Goal: Complete application form

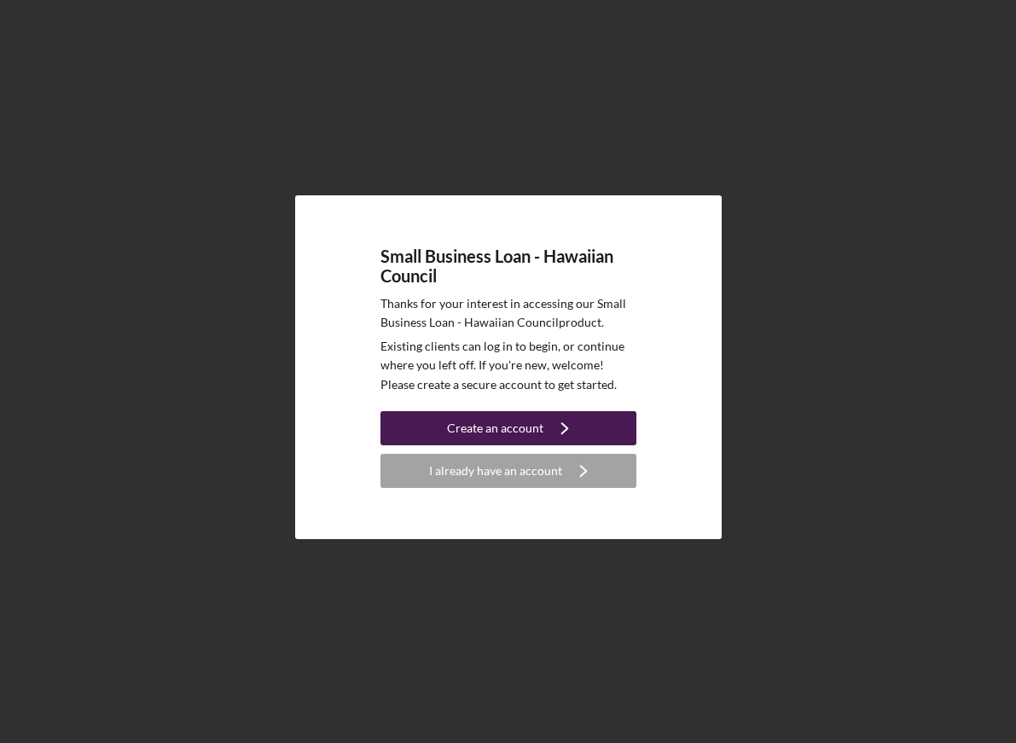
click at [427, 427] on button "Create an account Icon/Navigate" at bounding box center [508, 428] width 256 height 34
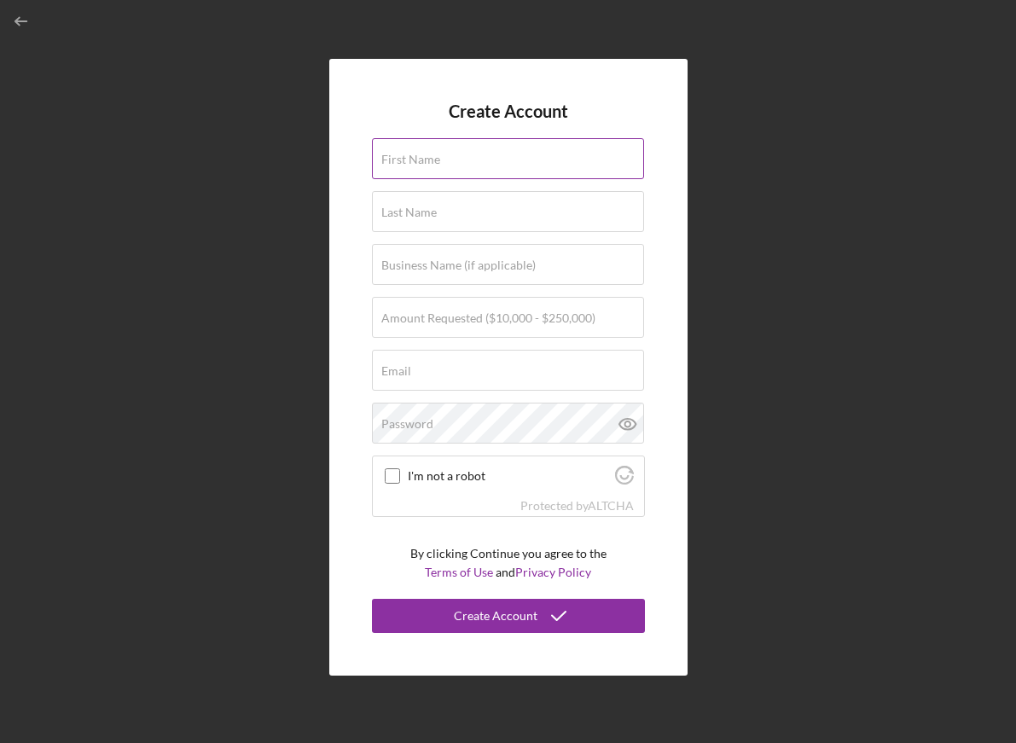
click at [453, 152] on div "First Name" at bounding box center [508, 159] width 273 height 43
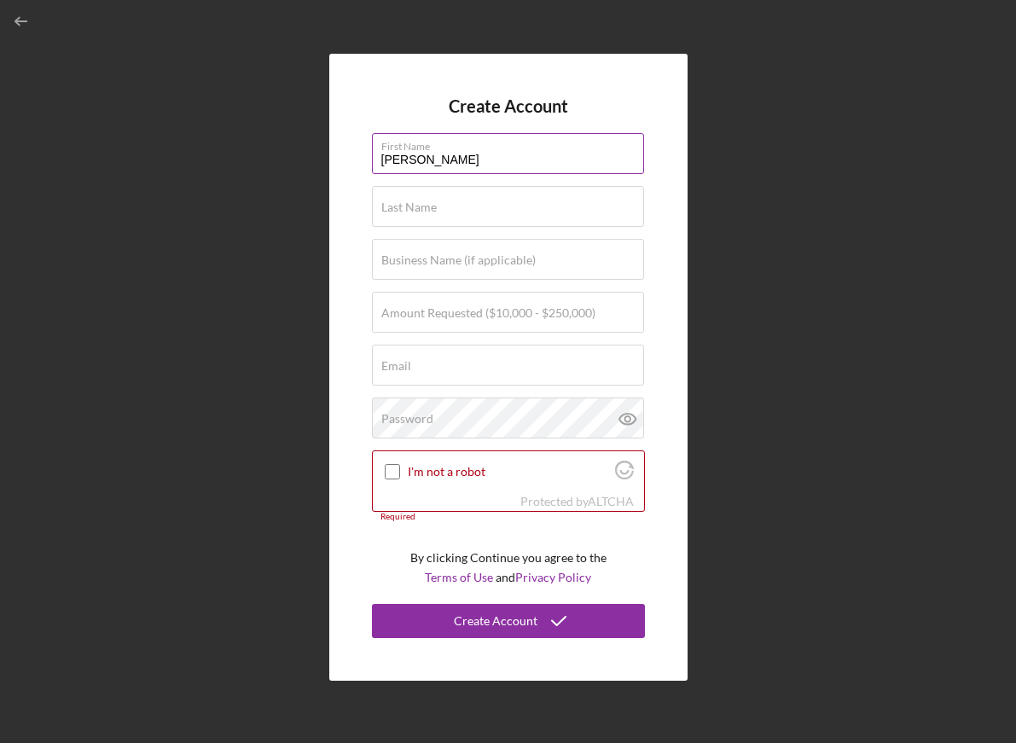
type input "[PERSON_NAME]"
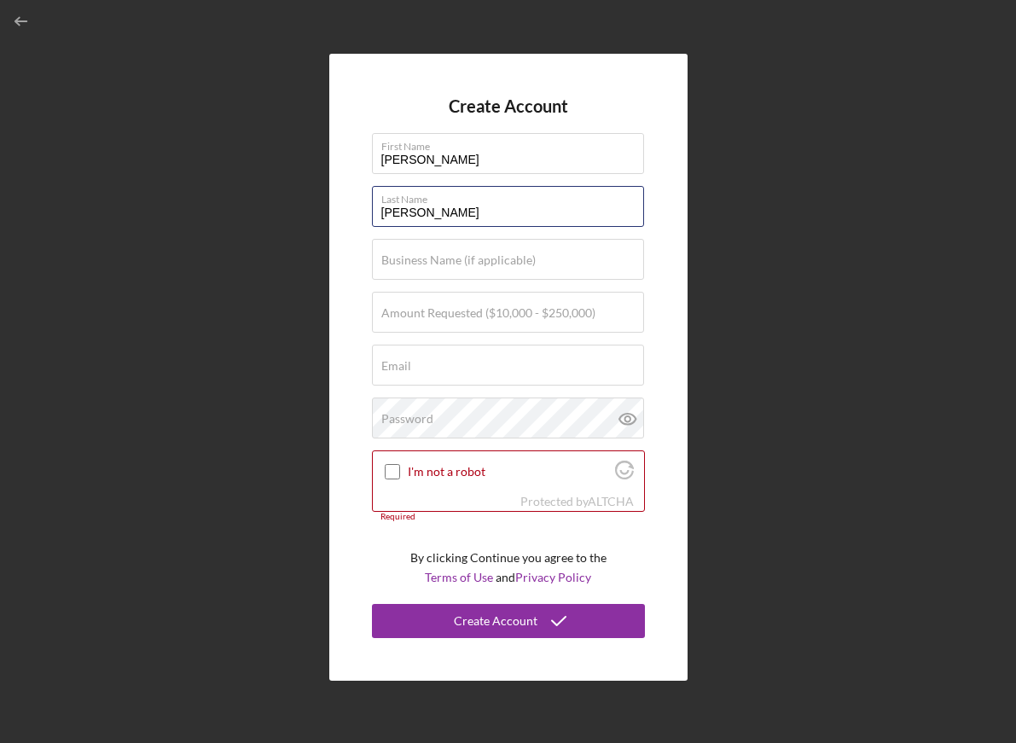
type input "[PERSON_NAME]"
click at [272, 297] on div "Create Account First Name [PERSON_NAME] Last Name [PERSON_NAME] Business Name (…" at bounding box center [508, 367] width 999 height 734
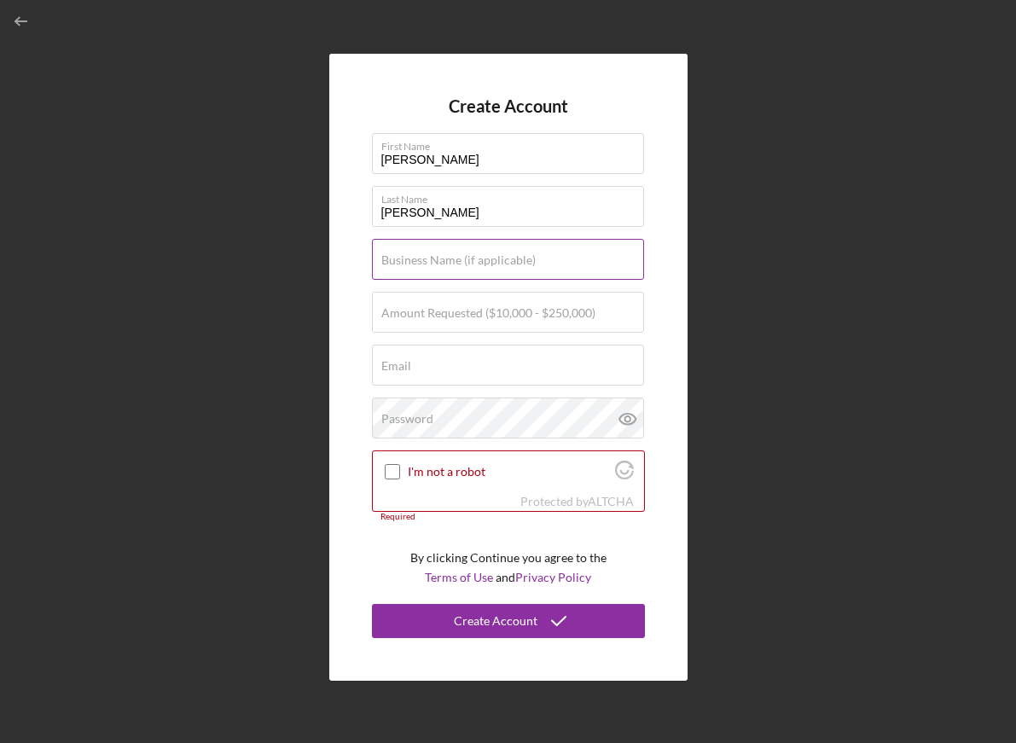
click at [522, 245] on input "Business Name (if applicable)" at bounding box center [508, 259] width 272 height 41
type input "Pineapple EXP CORP"
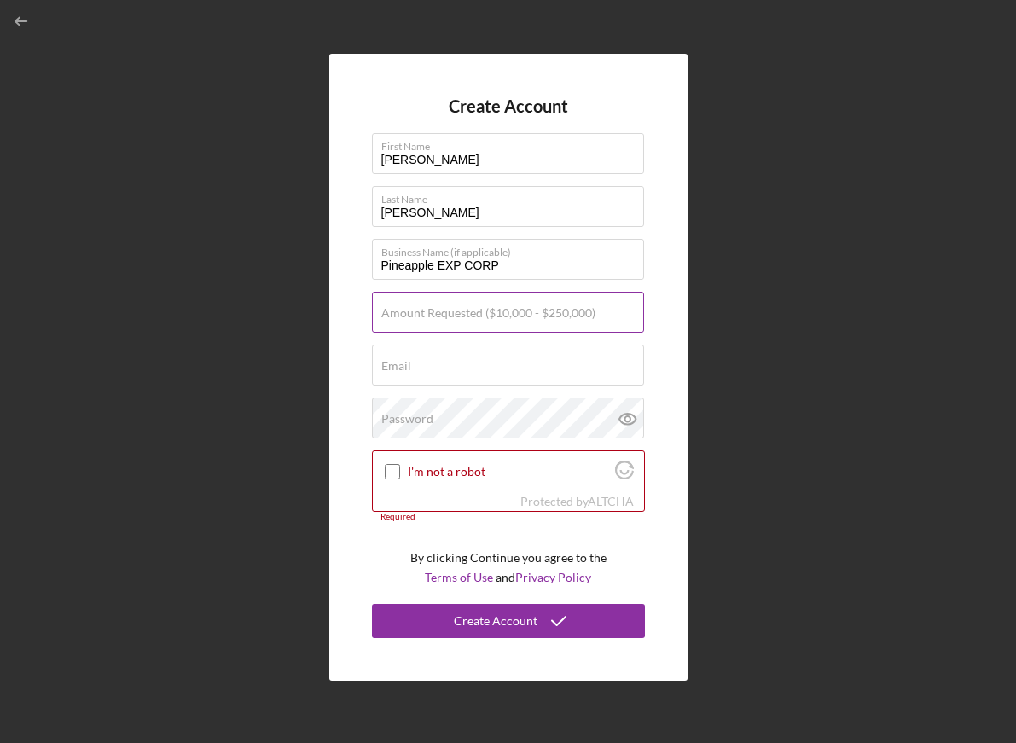
click at [524, 317] on label "Amount Requested ($10,000 - $250,000)" at bounding box center [488, 313] width 214 height 14
click at [524, 317] on input "Amount Requested ($10,000 - $250,000)" at bounding box center [508, 312] width 272 height 41
type input "$240,000"
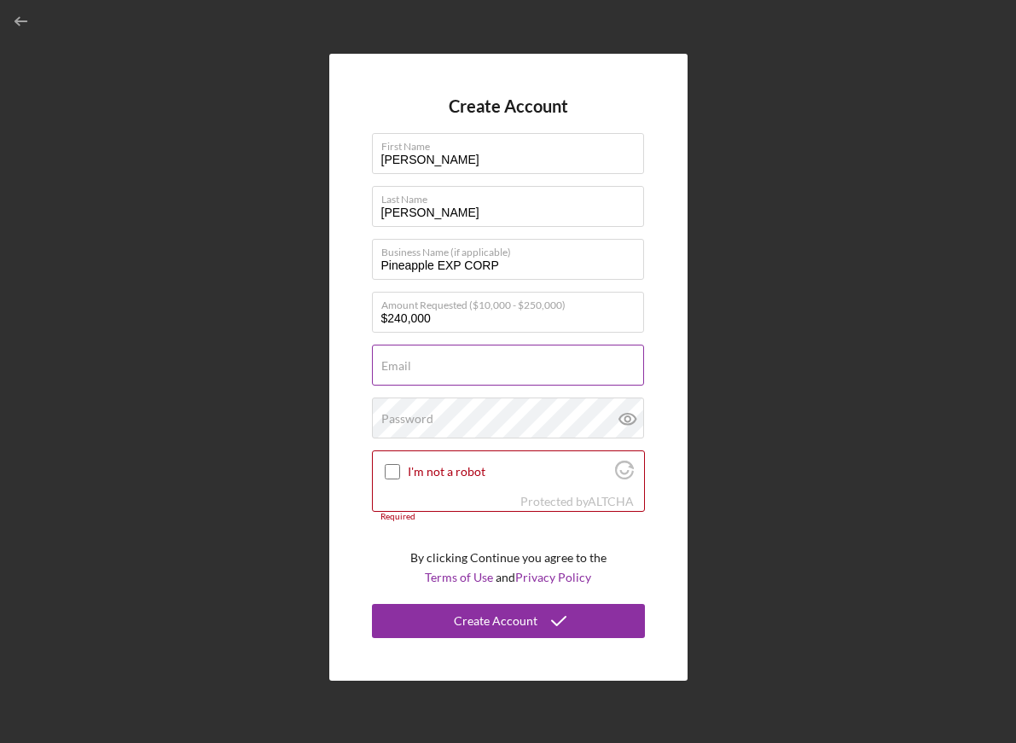
click at [528, 368] on input "Email" at bounding box center [508, 365] width 272 height 41
type input "[PERSON_NAME][EMAIL_ADDRESS][DOMAIN_NAME]"
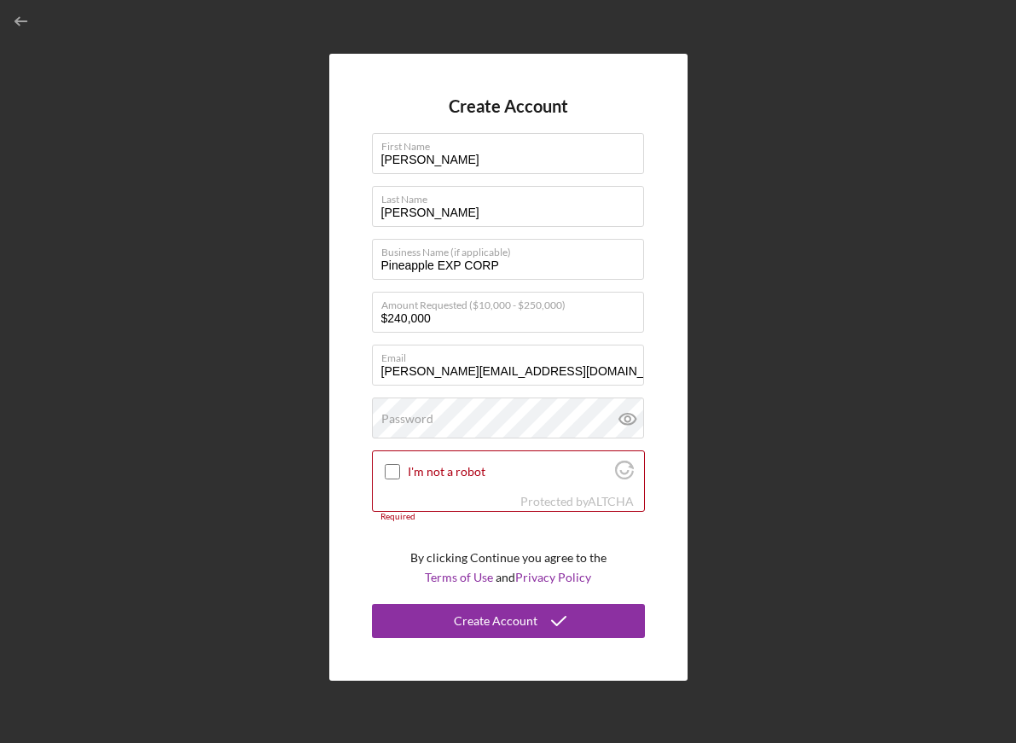
click at [354, 495] on div "Create Account First Name [PERSON_NAME] Last Name [PERSON_NAME] Business Name (…" at bounding box center [508, 367] width 358 height 627
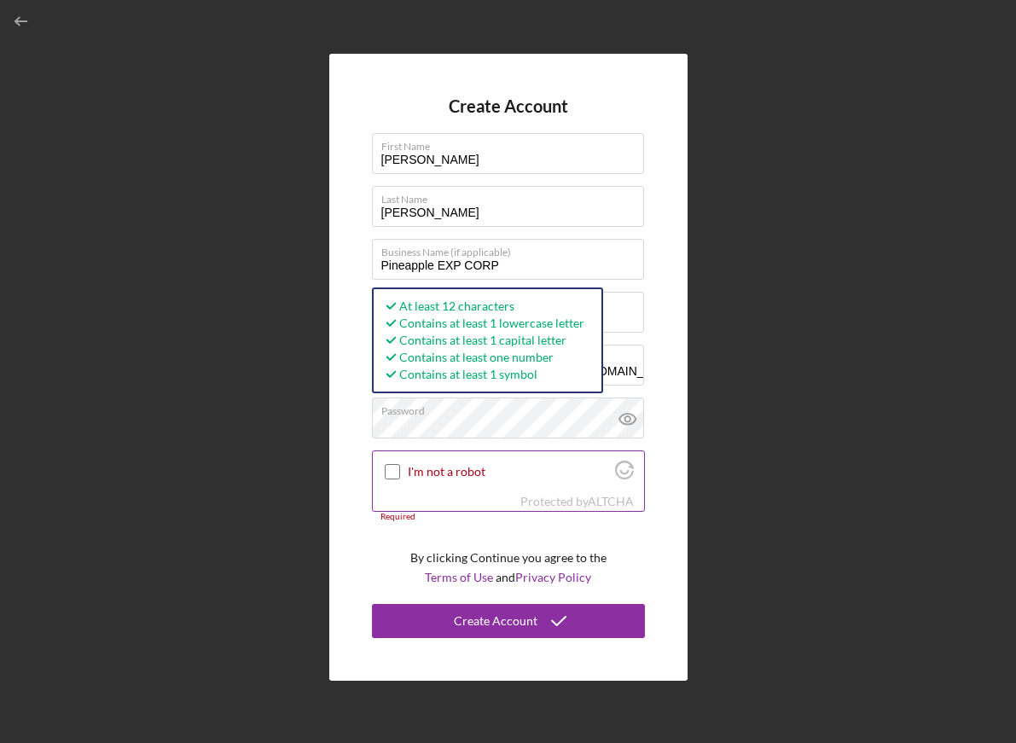
click at [388, 480] on div at bounding box center [392, 471] width 20 height 20
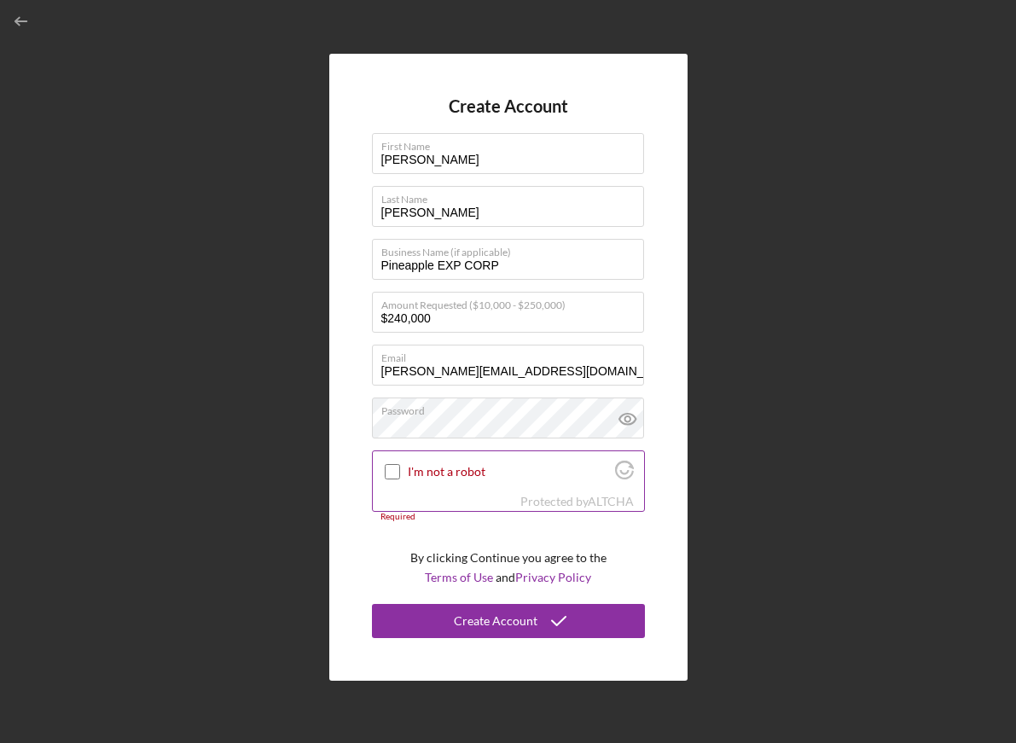
click at [391, 466] on input "I'm not a robot" at bounding box center [392, 471] width 15 height 15
checkbox input "true"
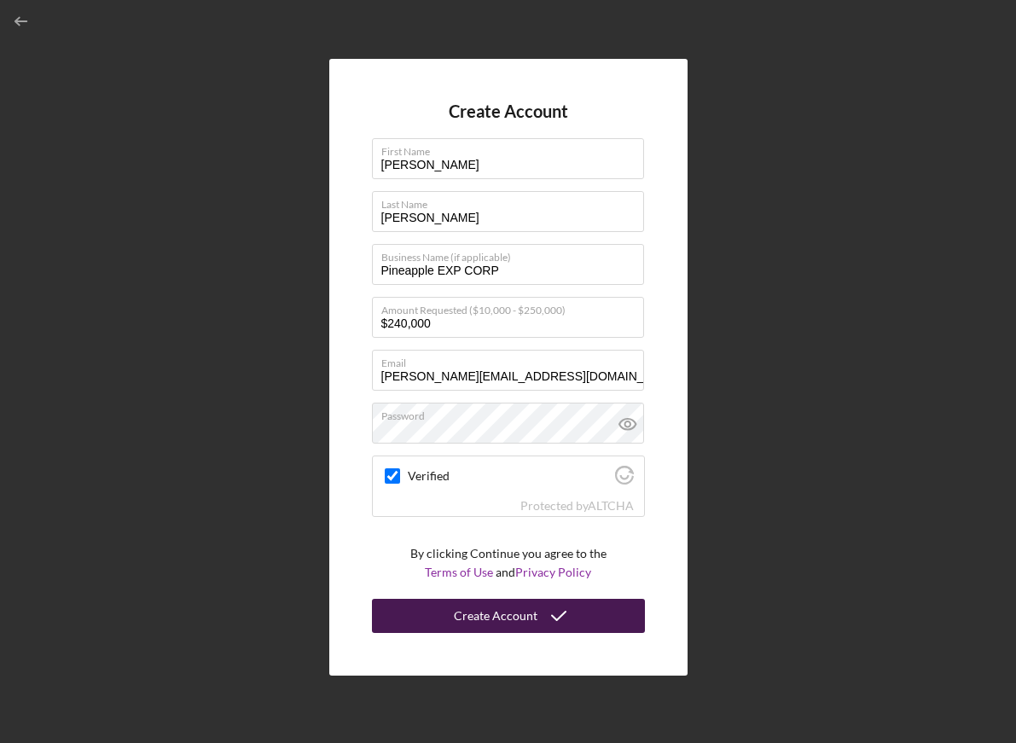
click at [530, 622] on div "Create Account" at bounding box center [496, 616] width 84 height 34
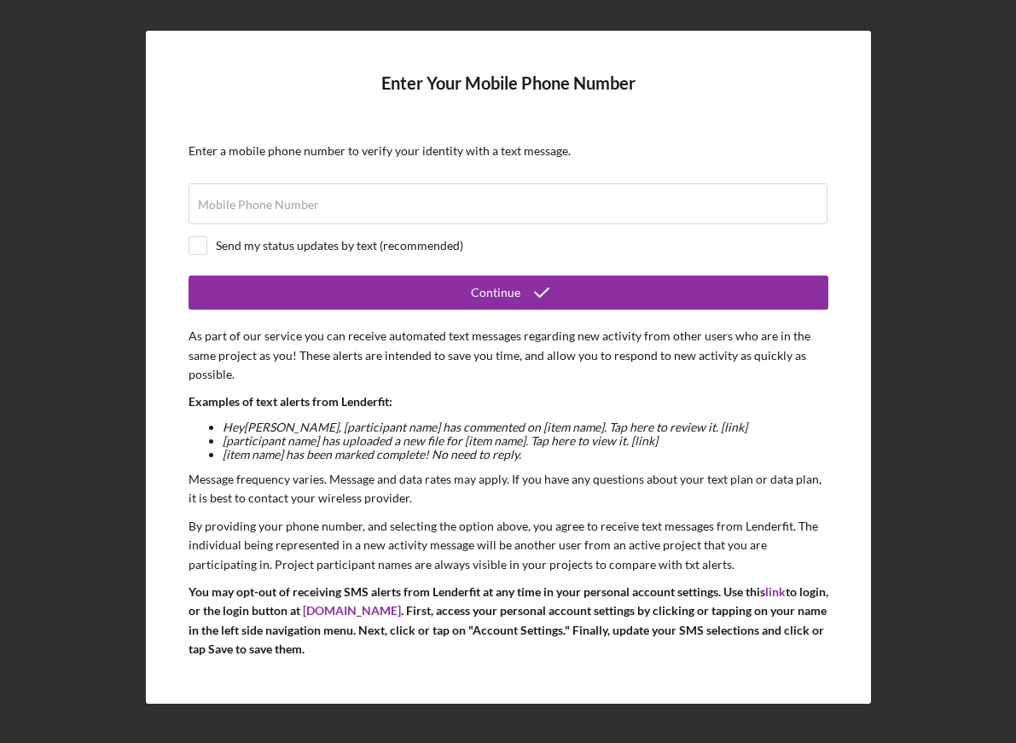
scroll to position [35, 0]
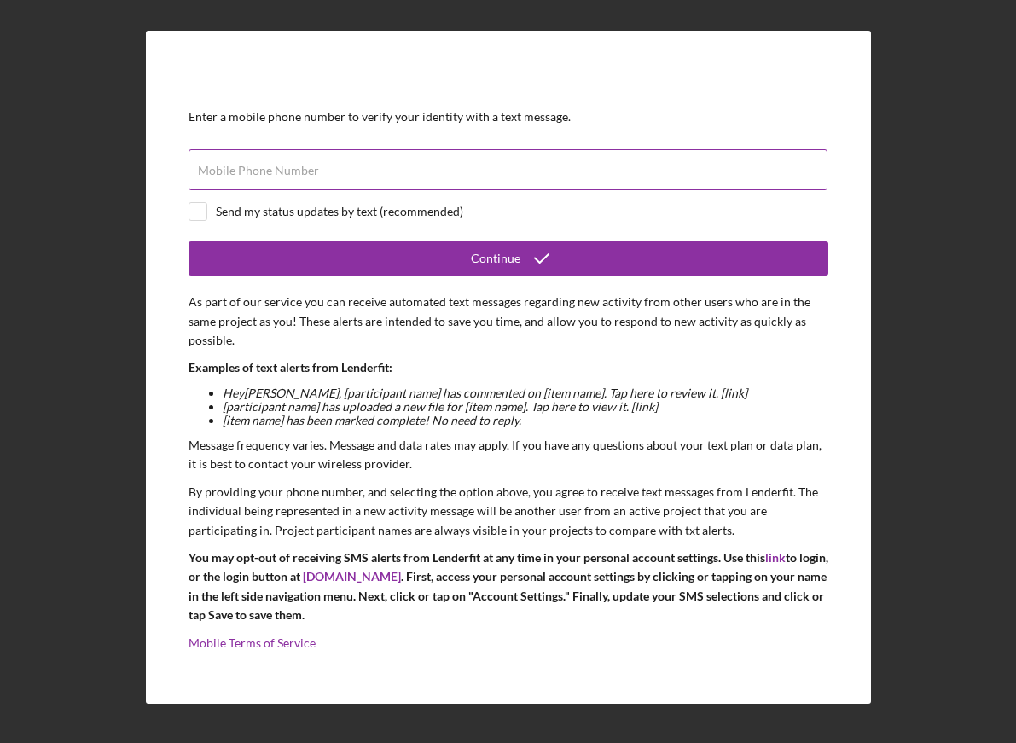
click at [467, 164] on input "Mobile Phone Number" at bounding box center [507, 169] width 639 height 41
type input "[PHONE_NUMBER]"
click at [207, 223] on form "Enter Your Mobile Phone Number Enter a mobile phone number to verify your ident…" at bounding box center [508, 367] width 640 height 588
click at [204, 209] on input "checkbox" at bounding box center [197, 211] width 17 height 17
checkbox input "true"
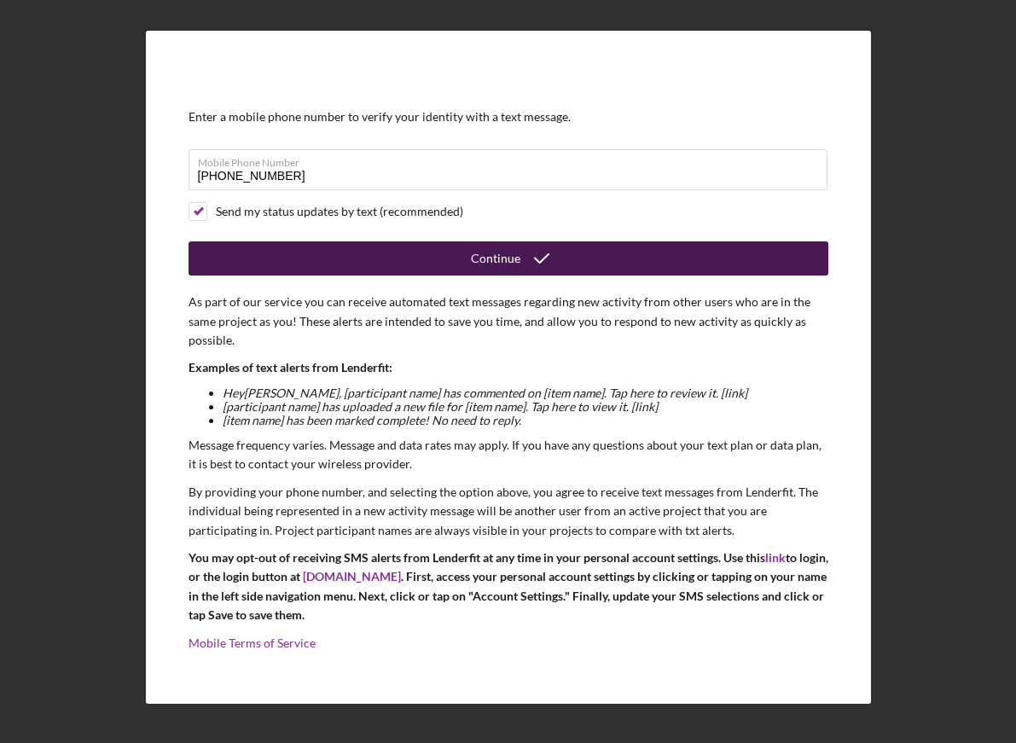
click at [258, 258] on button "Continue" at bounding box center [508, 258] width 640 height 34
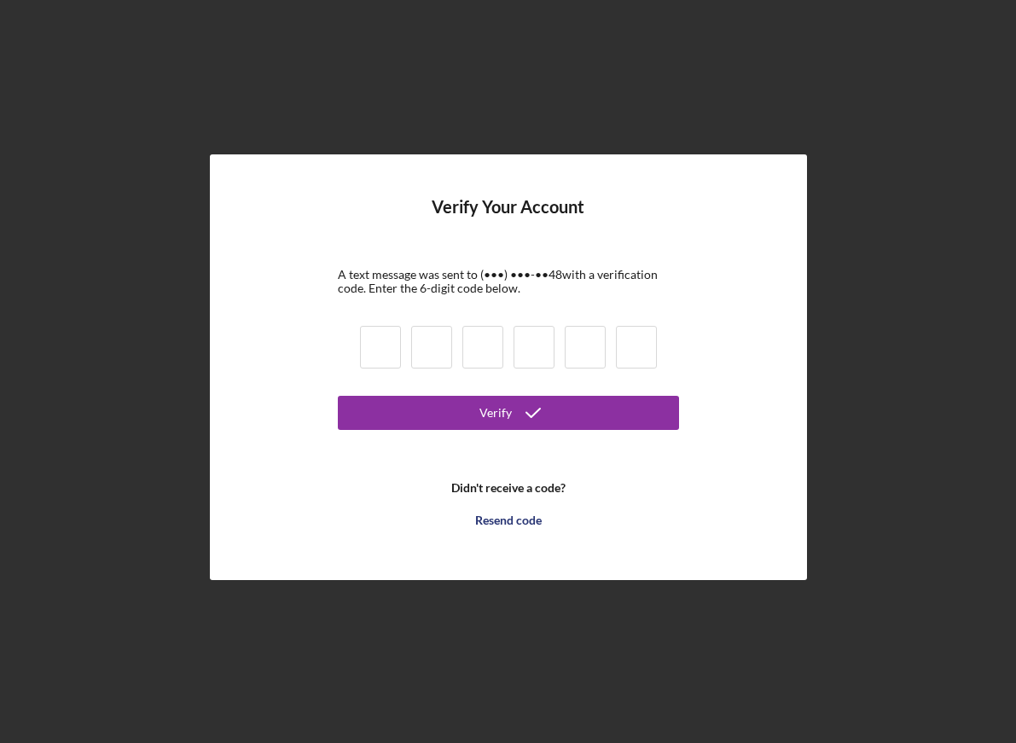
click at [367, 355] on input at bounding box center [380, 347] width 41 height 43
type input "2"
type input "5"
type input "6"
type input "4"
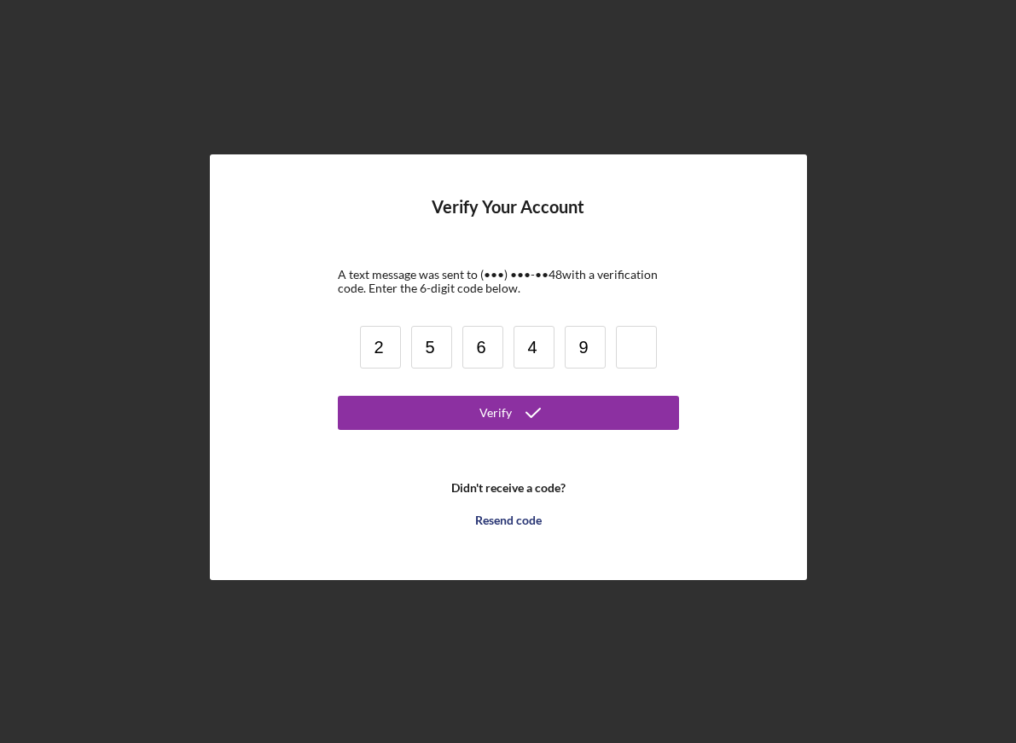
type input "9"
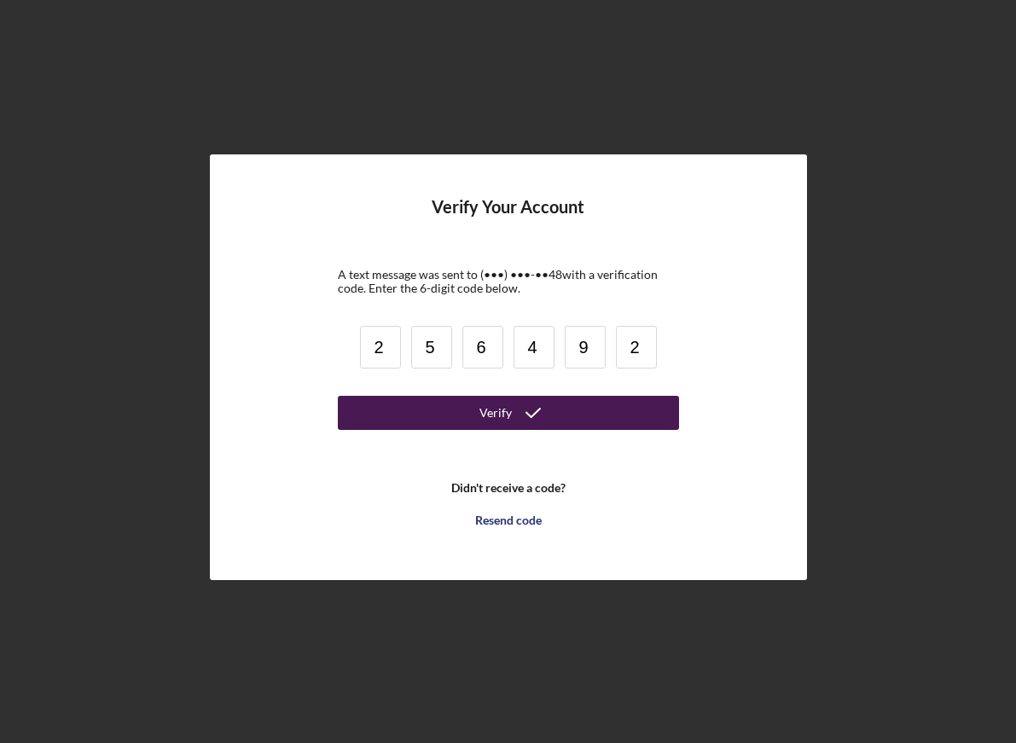
type input "2"
click at [428, 424] on button "Verify" at bounding box center [508, 413] width 341 height 34
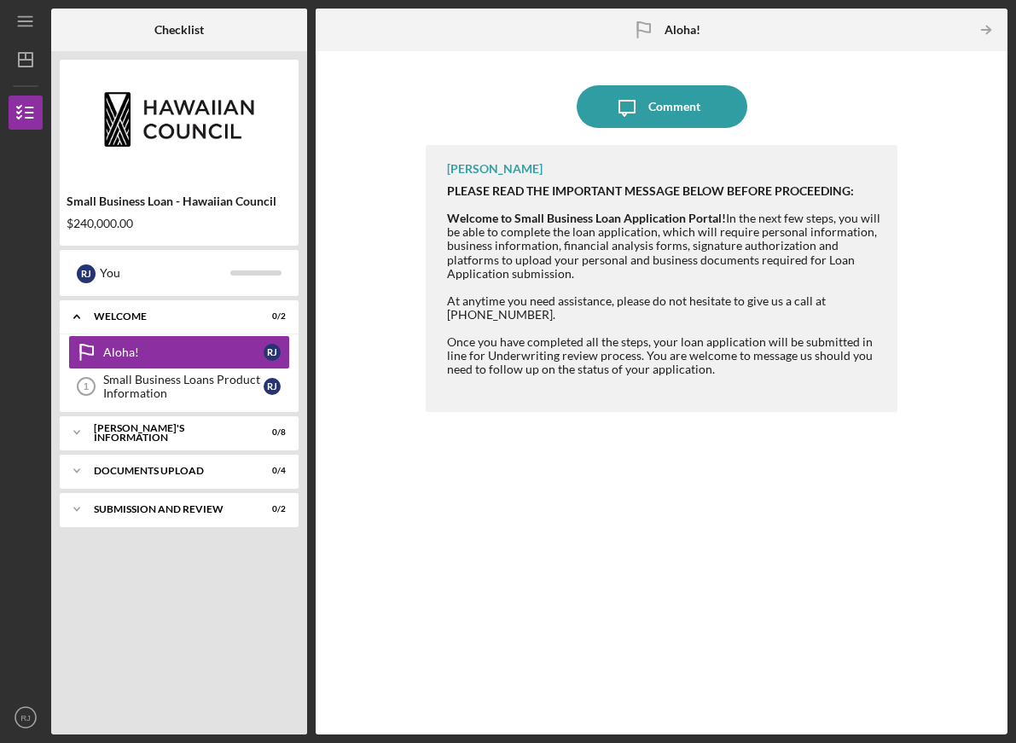
click at [751, 468] on div "[PERSON_NAME] PLEASE READ THE IMPORTANT MESSAGE BELOW BEFORE PROCEEDING: Welcom…" at bounding box center [662, 427] width 472 height 564
click at [632, 108] on icon "Icon/Message" at bounding box center [626, 106] width 43 height 43
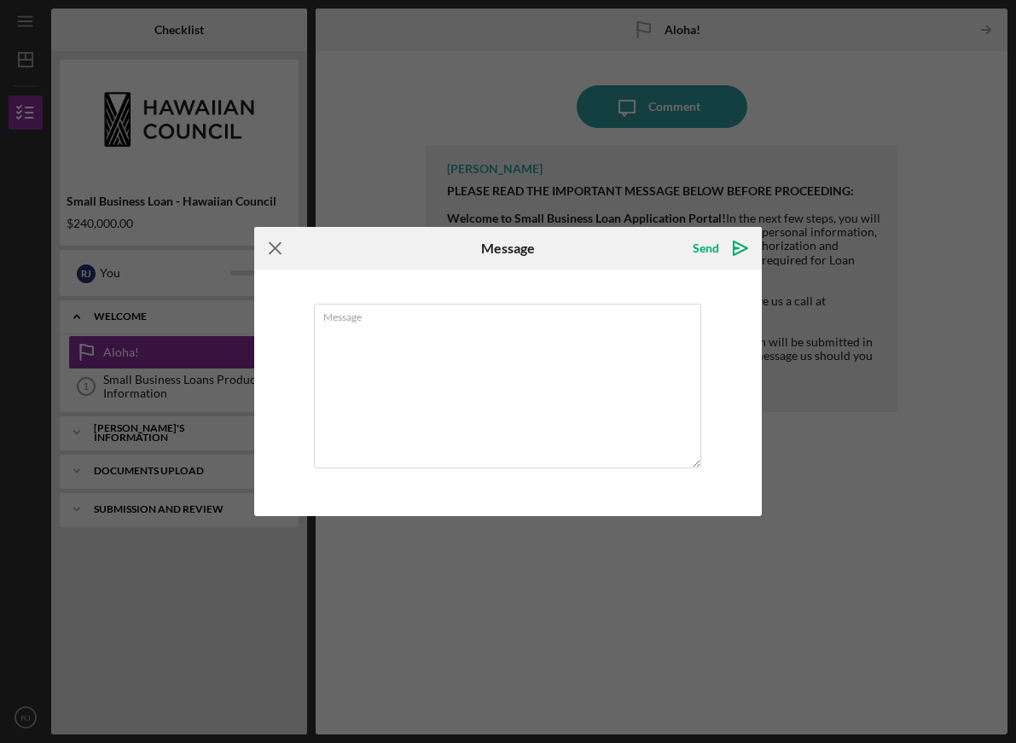
click at [279, 252] on icon "Icon/Menu Close" at bounding box center [275, 248] width 43 height 43
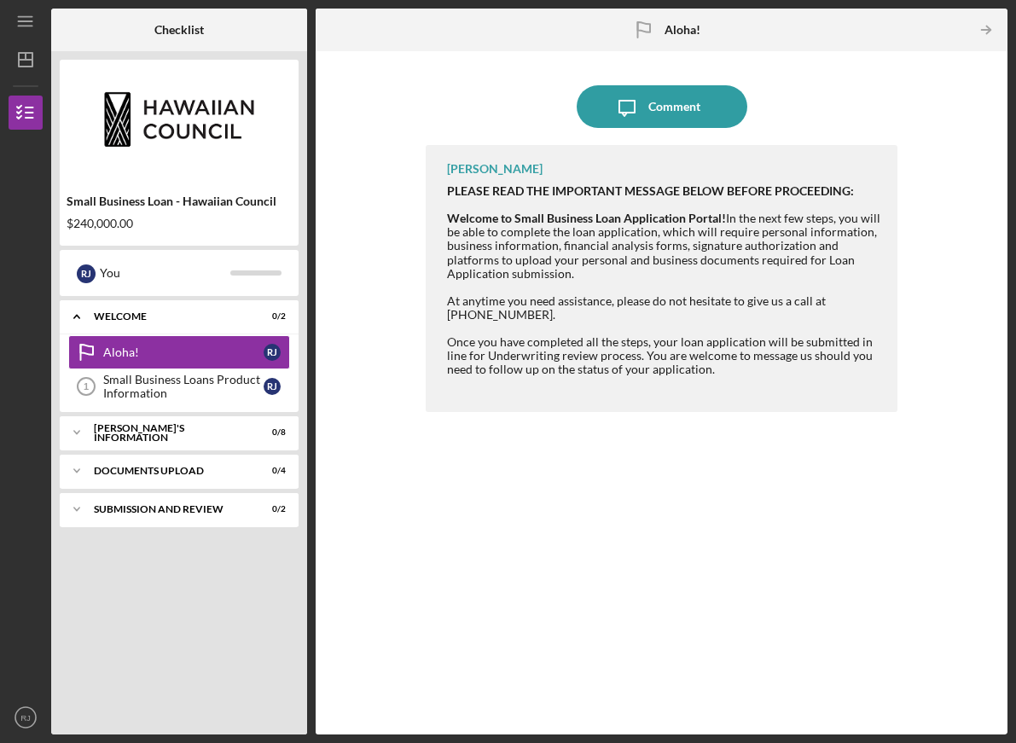
click at [457, 209] on div at bounding box center [664, 205] width 434 height 14
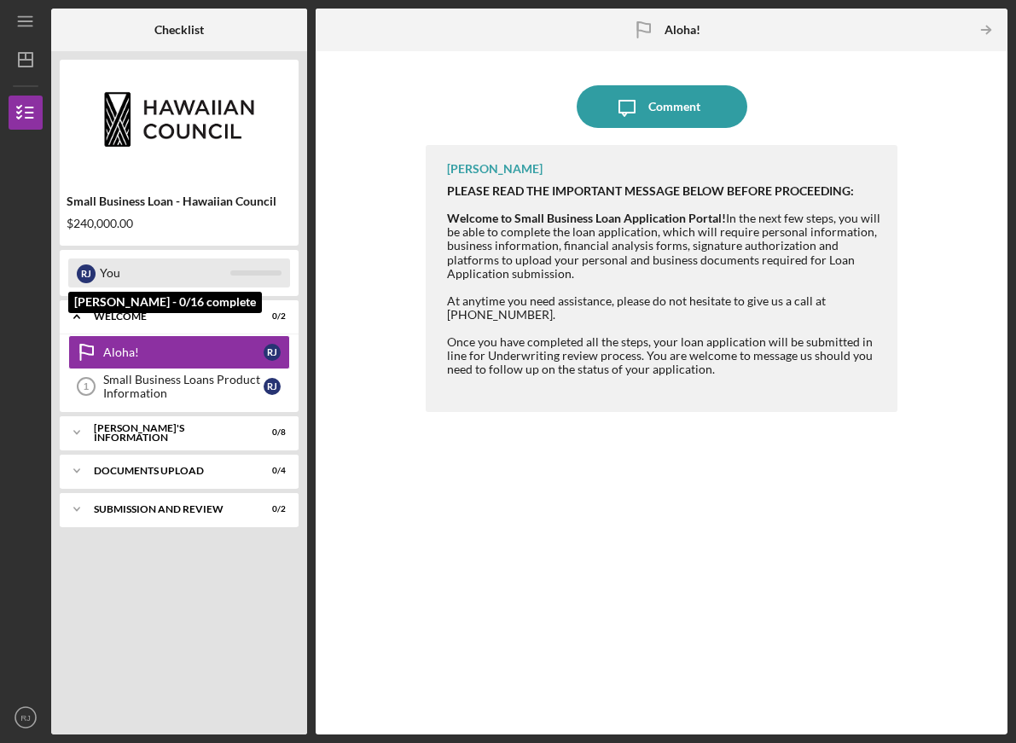
click at [186, 283] on div "You" at bounding box center [165, 272] width 130 height 29
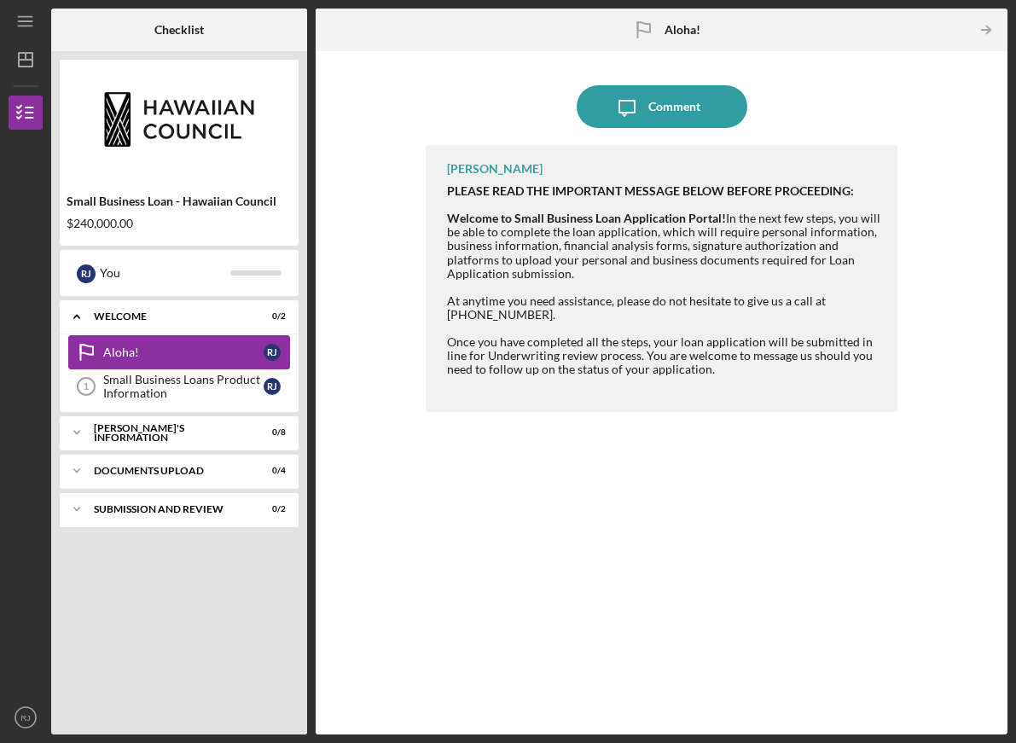
click at [200, 354] on div "Aloha!" at bounding box center [183, 352] width 160 height 14
click at [198, 382] on div "Small Business Loans Product Information" at bounding box center [183, 386] width 160 height 27
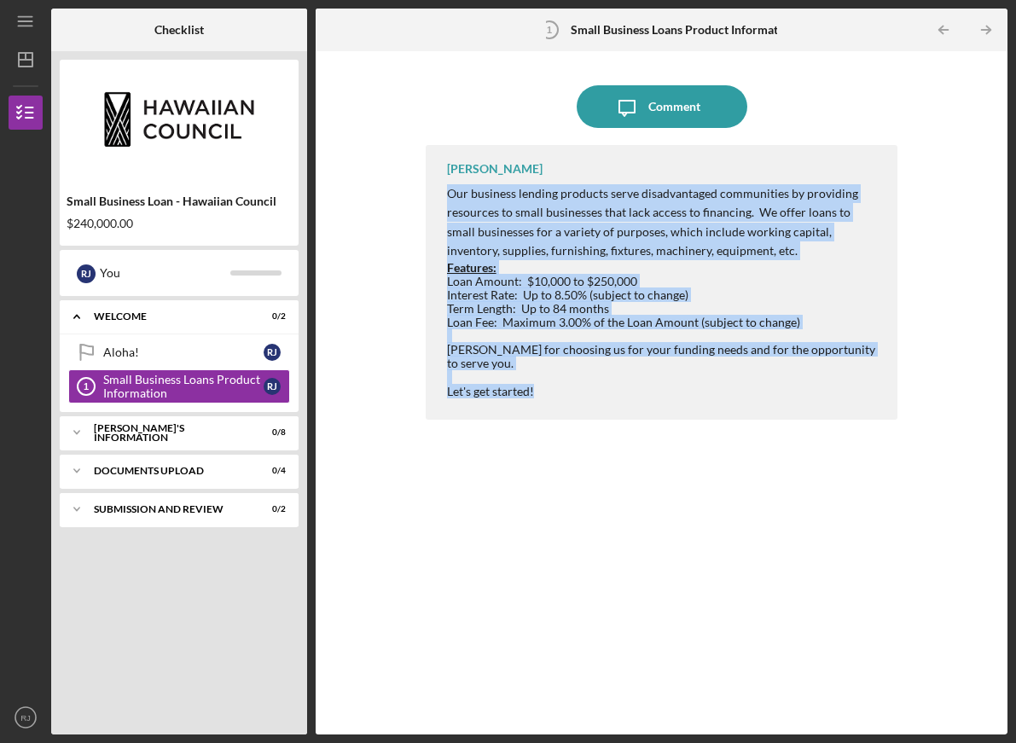
drag, startPoint x: 565, startPoint y: 386, endPoint x: 441, endPoint y: 196, distance: 227.3
click at [441, 196] on div "[PERSON_NAME] Our business lending products serve disadvantaged communities by …" at bounding box center [662, 282] width 472 height 275
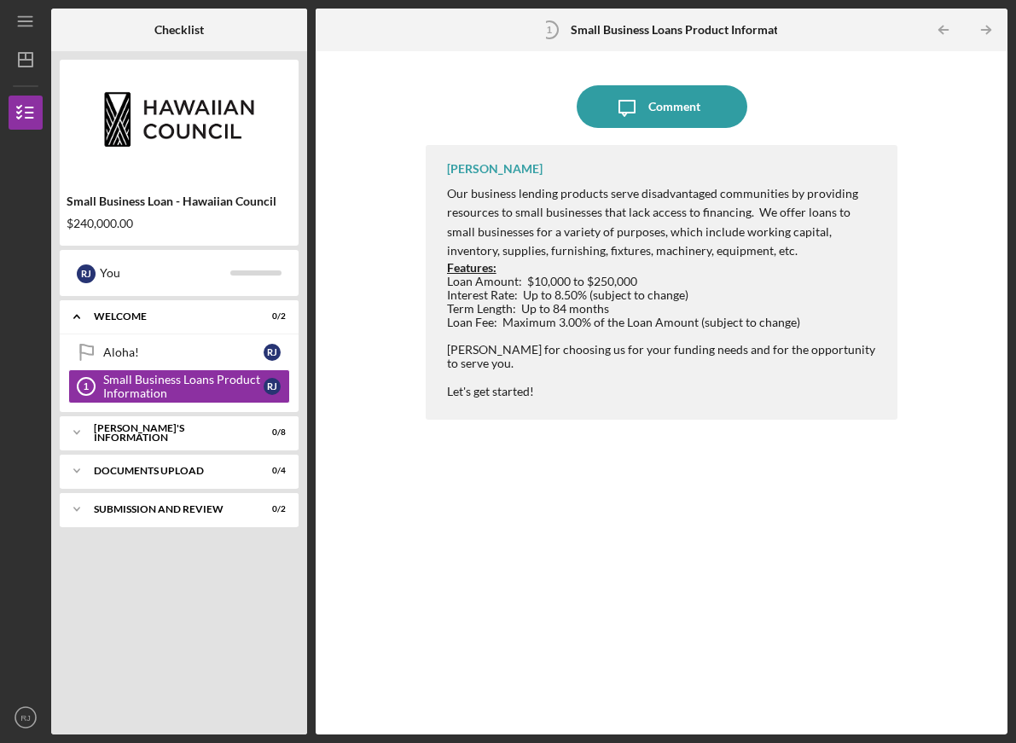
click at [441, 196] on div "[PERSON_NAME] Our business lending products serve disadvantaged communities by …" at bounding box center [662, 282] width 472 height 275
click at [240, 439] on div "Icon/Expander [PERSON_NAME]'S INFORMATION 0 / 8" at bounding box center [179, 432] width 239 height 34
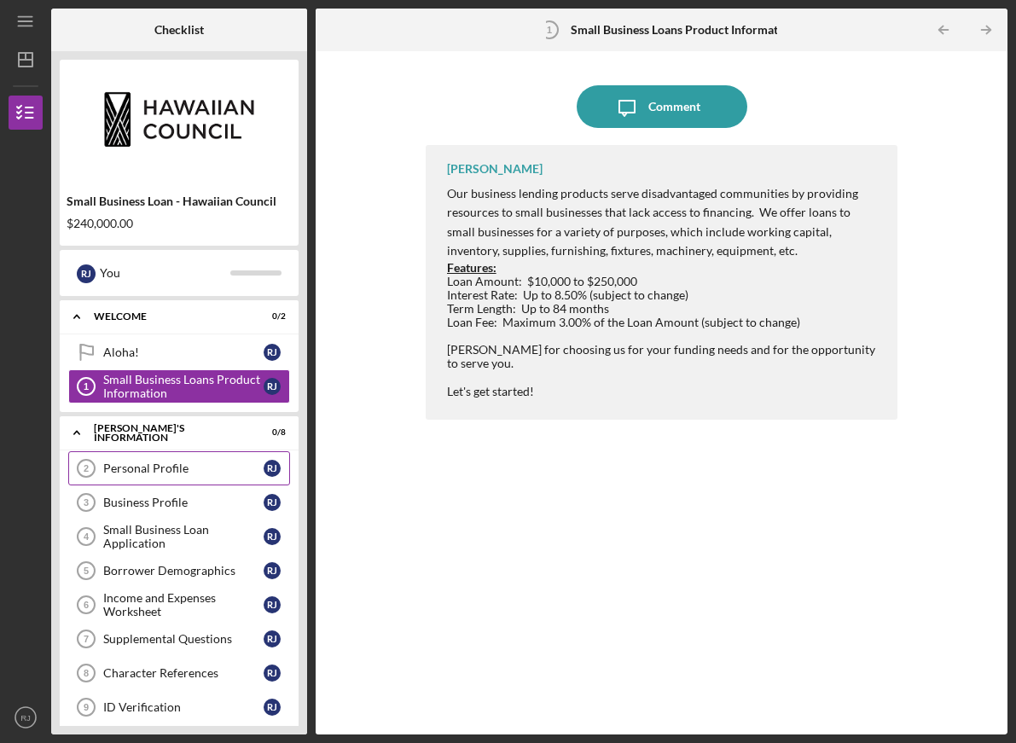
click at [229, 470] on div "Personal Profile" at bounding box center [183, 468] width 160 height 14
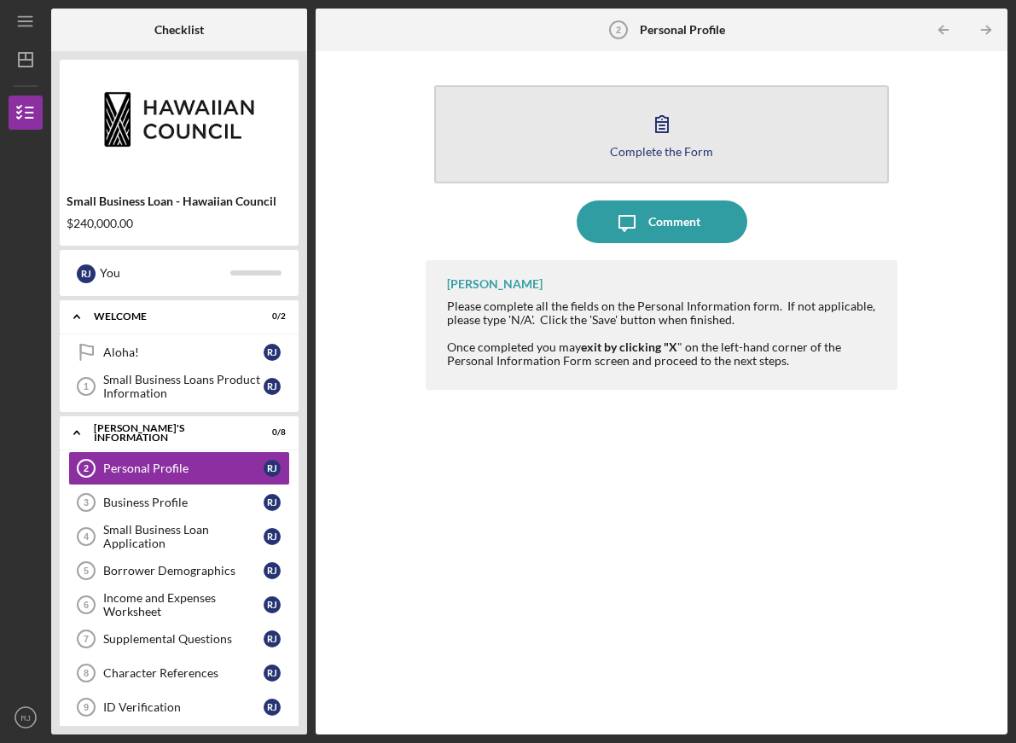
click at [641, 147] on div "Complete the Form" at bounding box center [661, 151] width 103 height 13
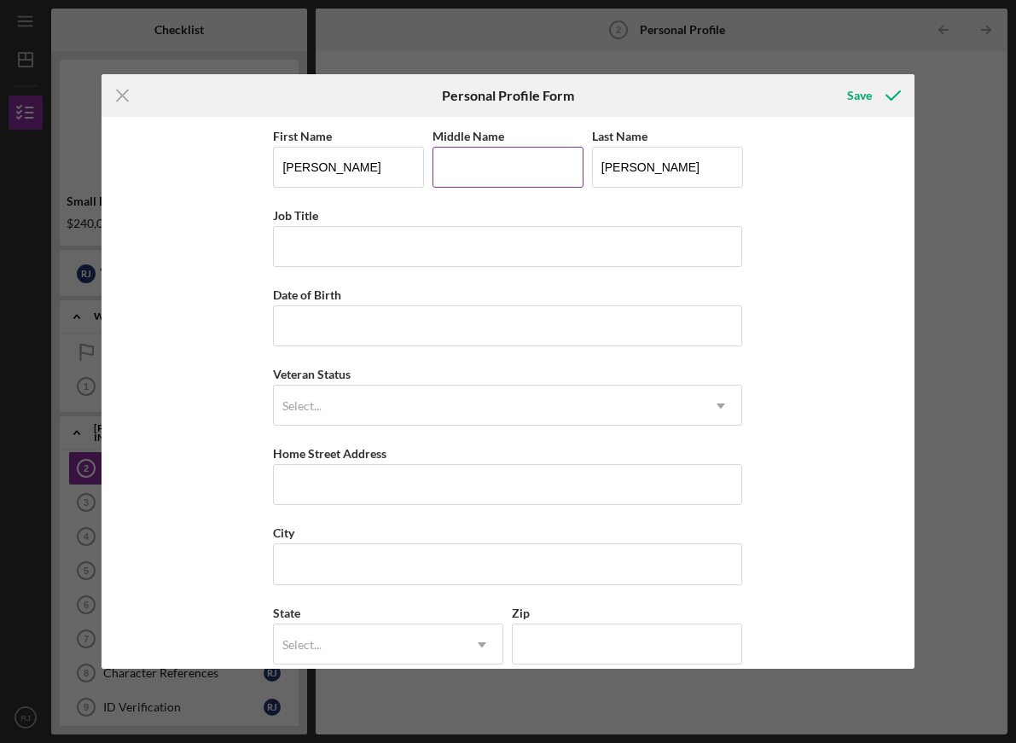
click at [501, 183] on input "Middle Name" at bounding box center [507, 167] width 151 height 41
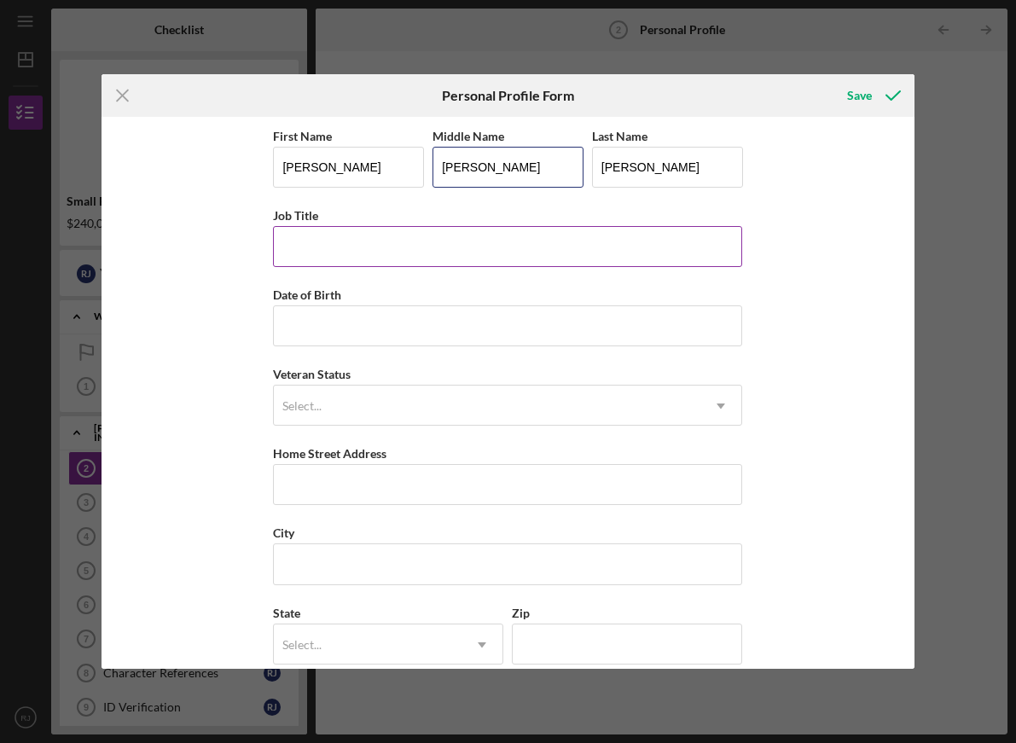
type input "[PERSON_NAME]"
click at [462, 244] on input "Job Title" at bounding box center [507, 246] width 469 height 41
type input "P"
type input "CEO"
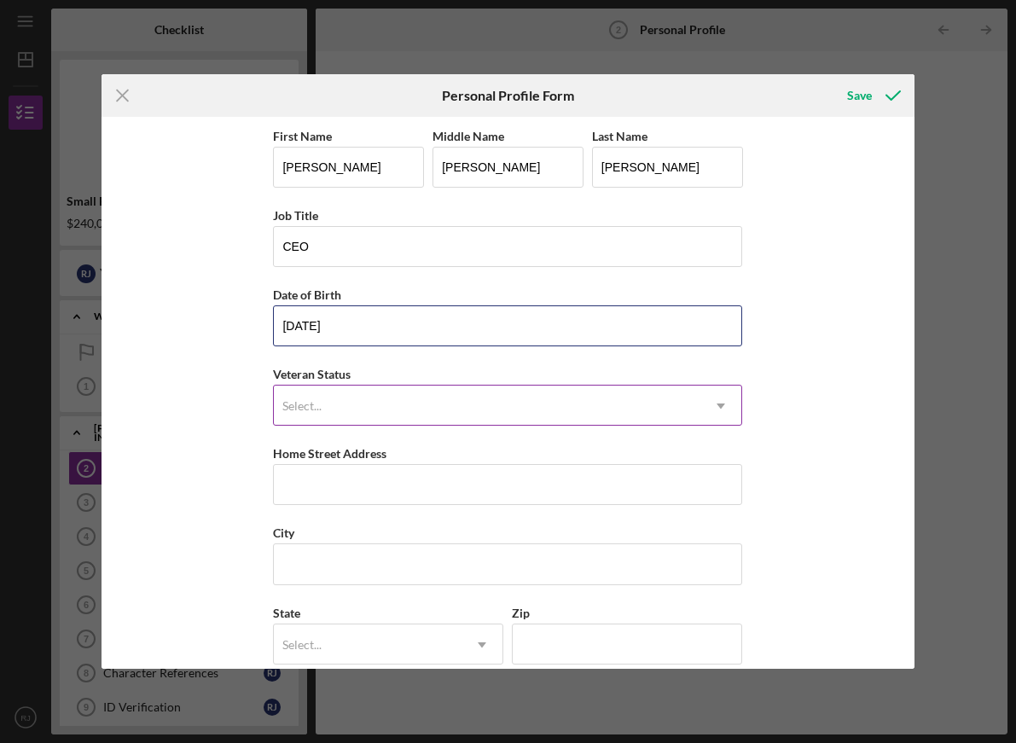
type input "[DATE]"
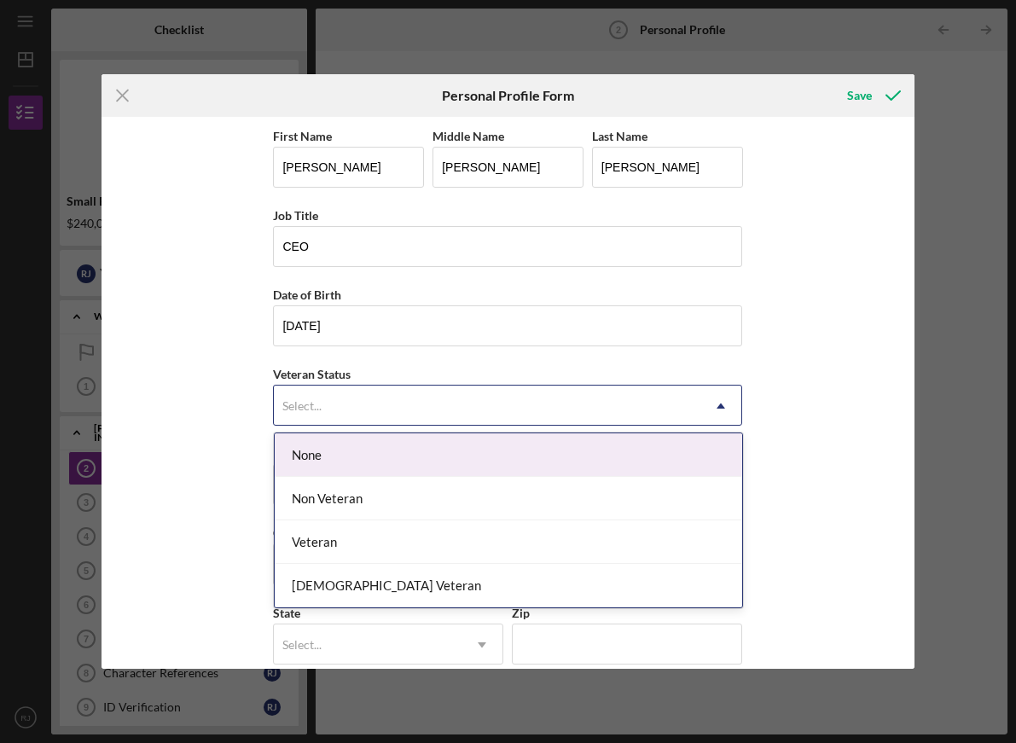
click at [433, 415] on div "Select..." at bounding box center [487, 405] width 426 height 39
click at [408, 466] on div "None" at bounding box center [508, 454] width 467 height 43
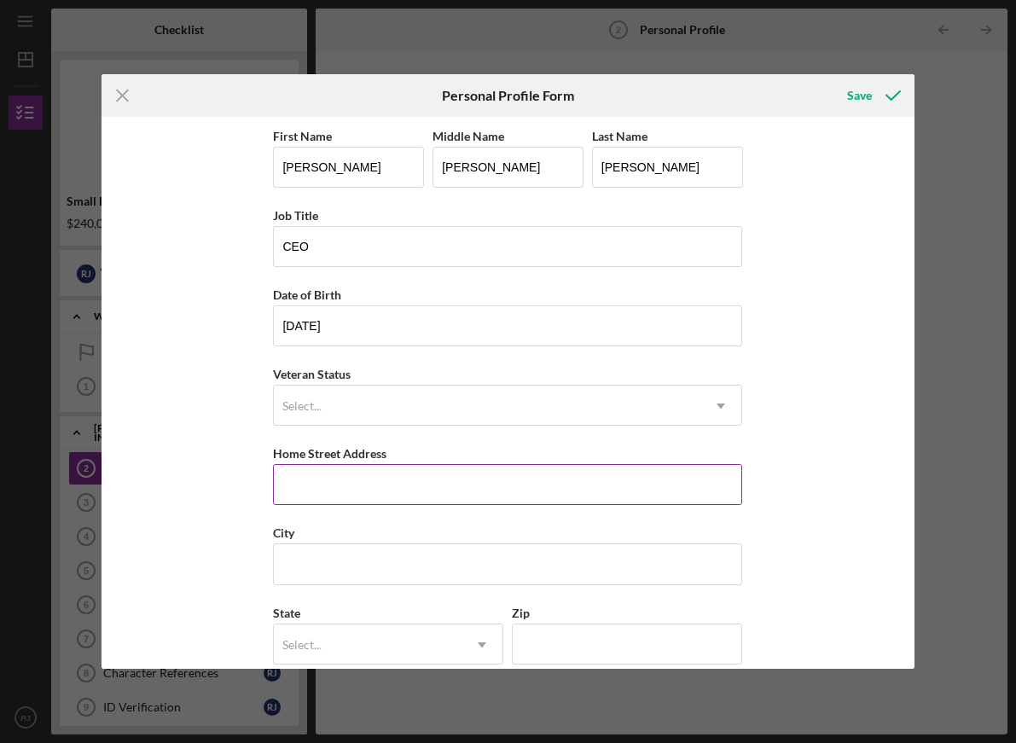
click at [410, 480] on input "Home Street Address" at bounding box center [507, 484] width 469 height 41
type input "[STREET_ADDRESS][PERSON_NAME]"
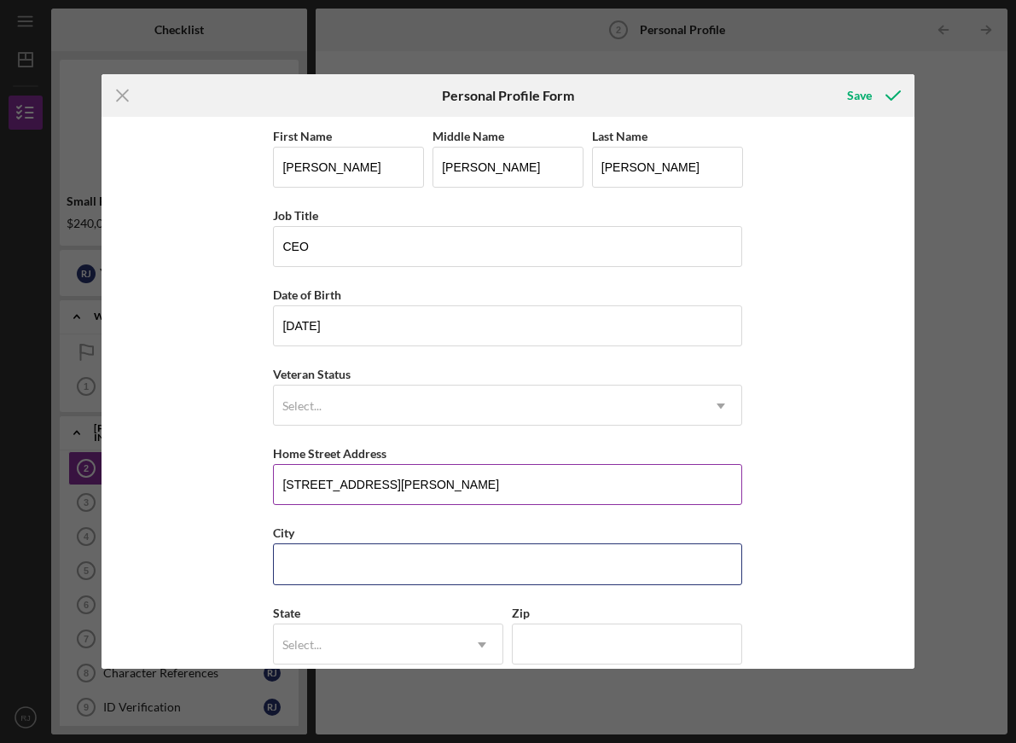
type input "[GEOGRAPHIC_DATA]"
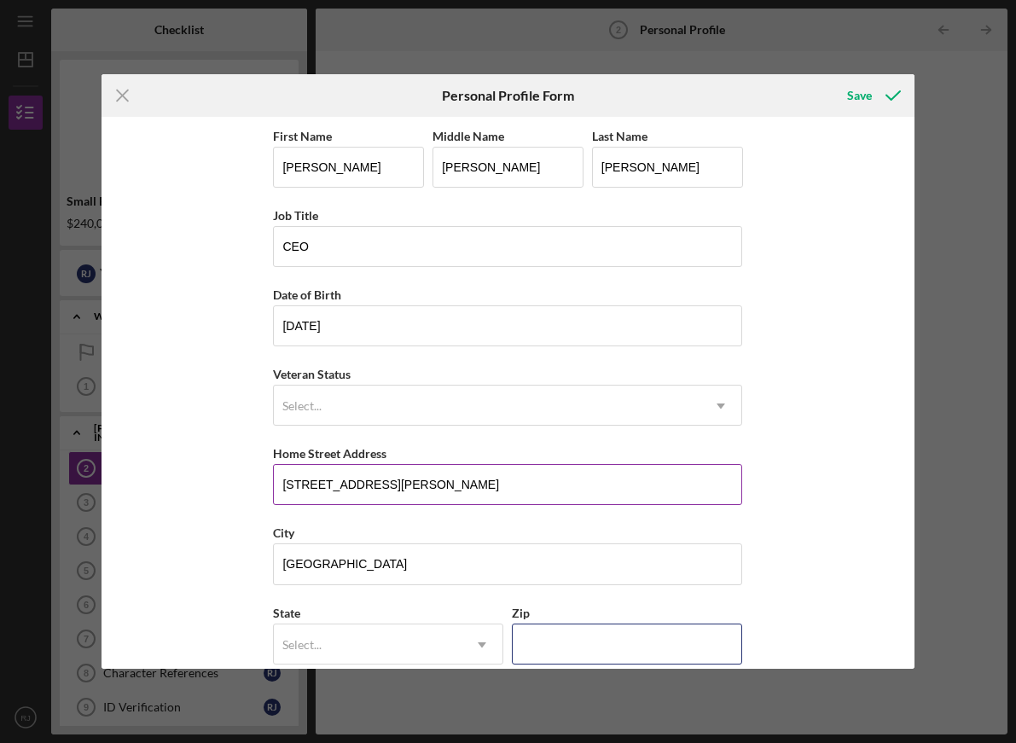
type input "96815"
type input "HI"
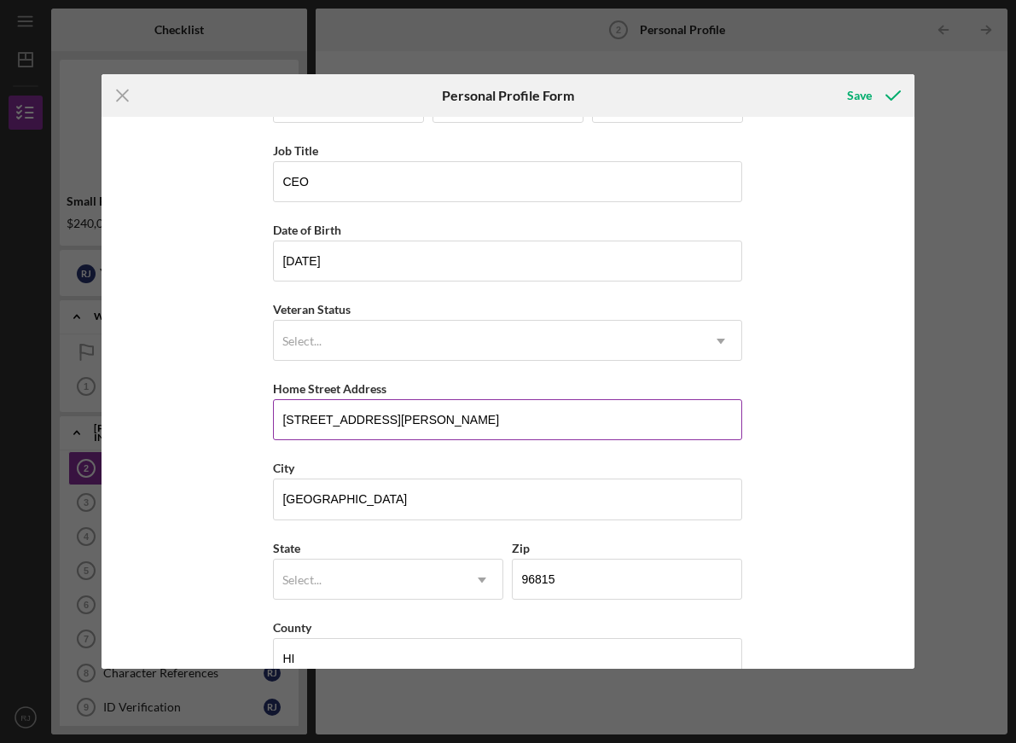
scroll to position [101, 0]
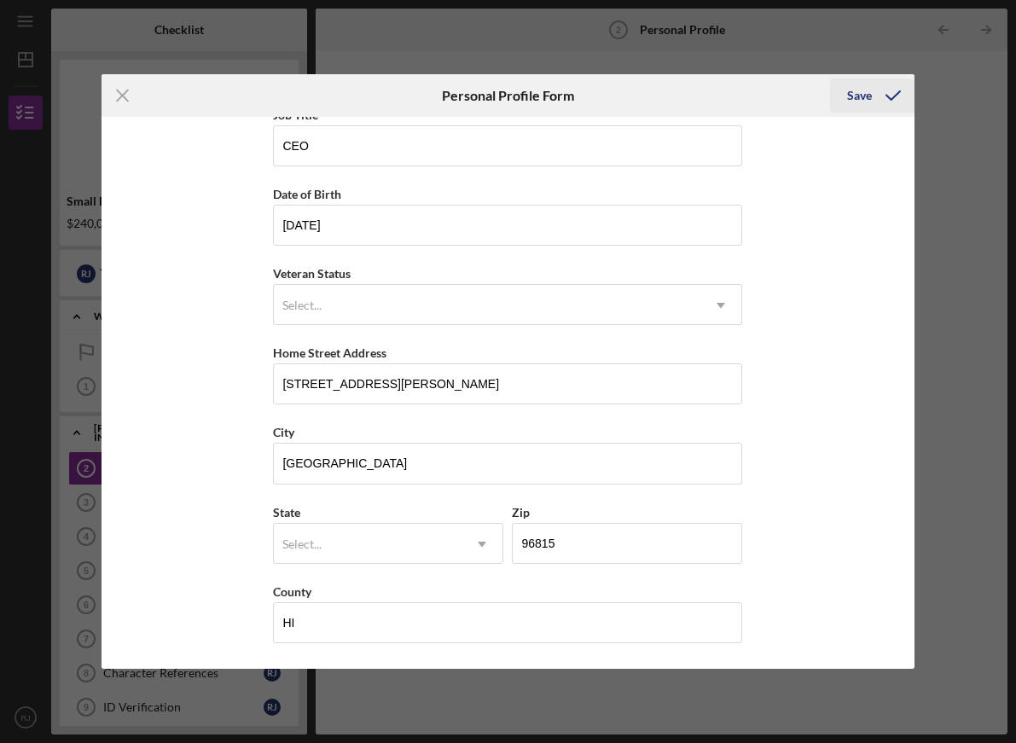
click at [862, 86] on div "Save" at bounding box center [859, 95] width 25 height 34
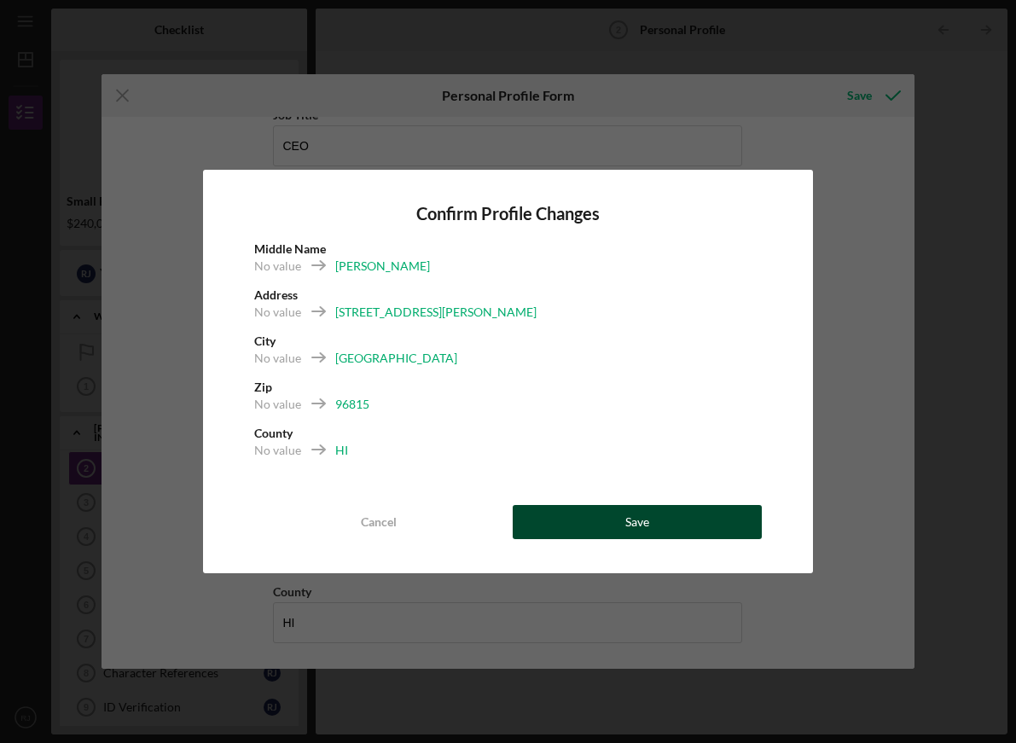
click at [616, 522] on button "Save" at bounding box center [638, 522] width 250 height 34
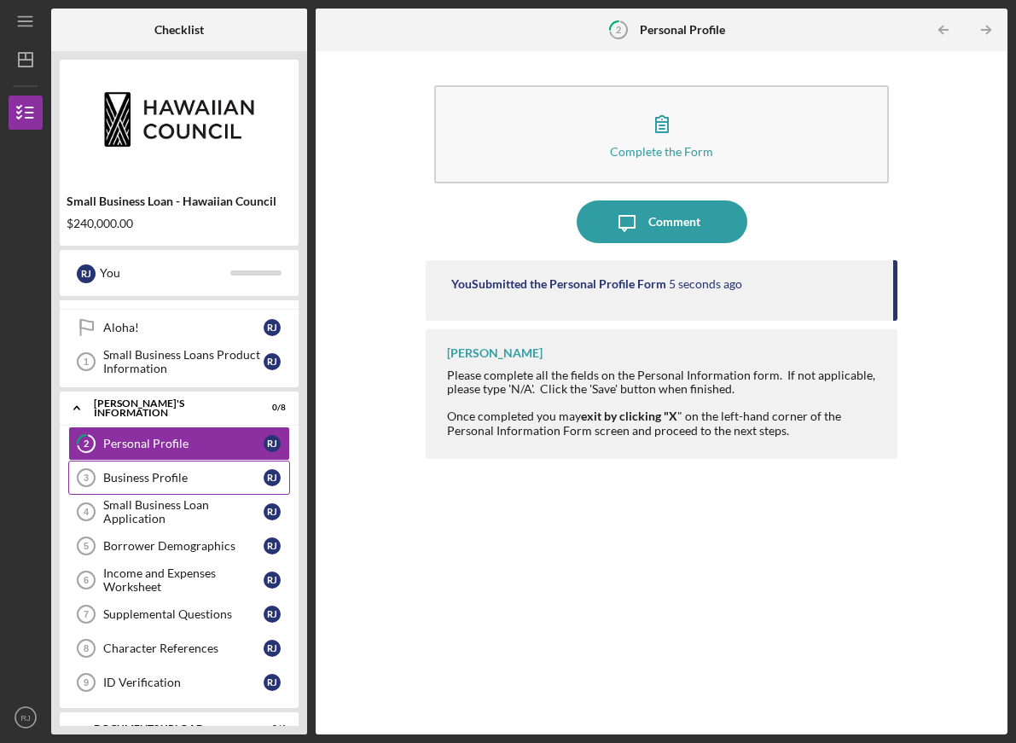
scroll to position [46, 0]
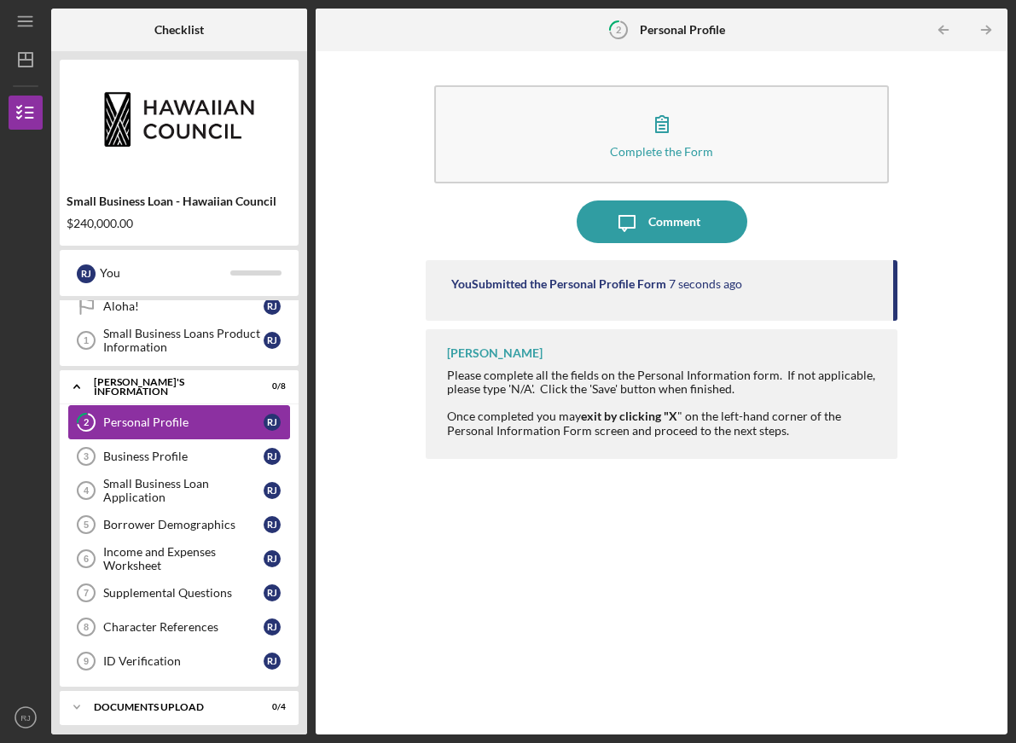
click at [234, 426] on div "Personal Profile" at bounding box center [183, 422] width 160 height 14
click at [200, 459] on div "Business Profile" at bounding box center [183, 456] width 160 height 14
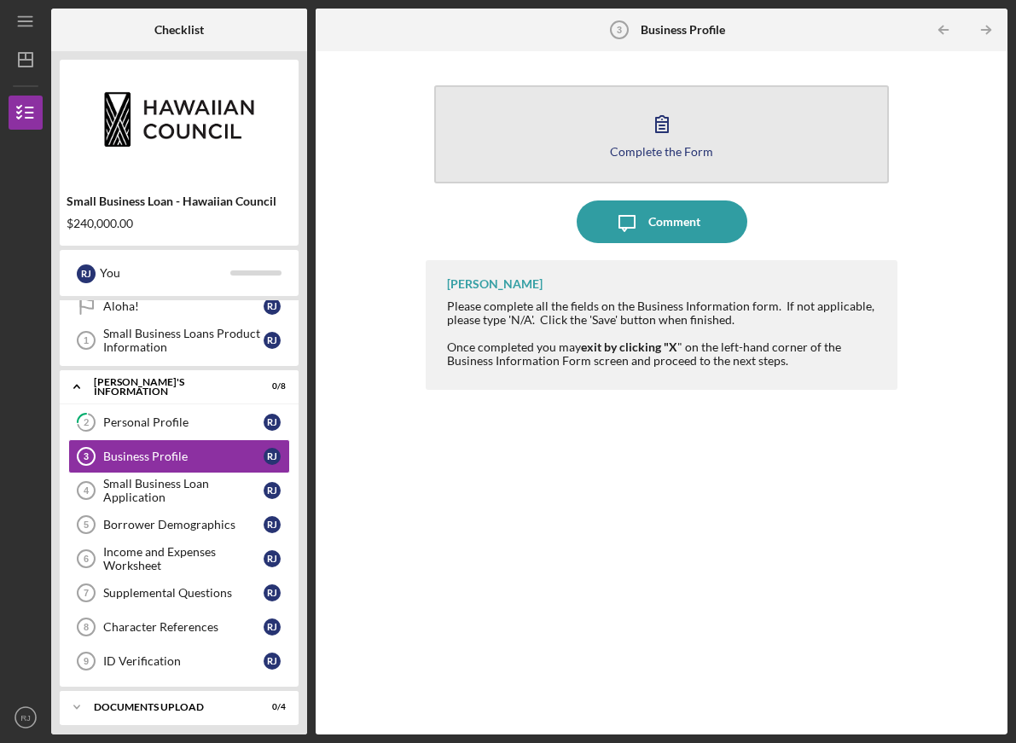
click at [640, 140] on button "Complete the Form Form" at bounding box center [661, 134] width 455 height 98
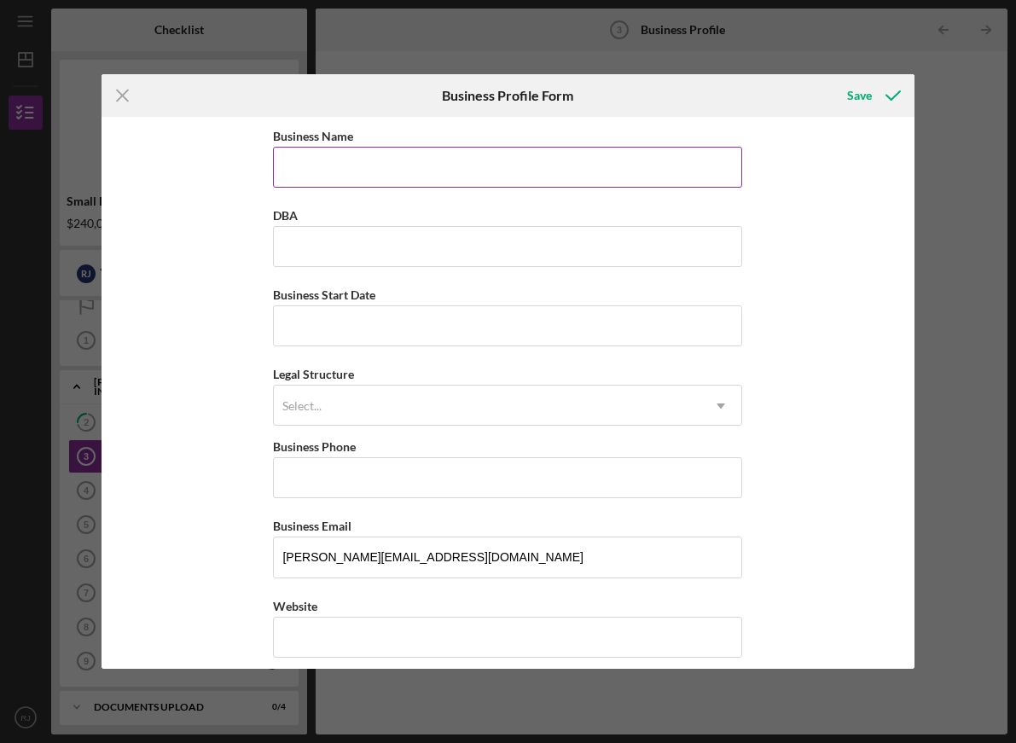
click at [395, 157] on input "Business Name" at bounding box center [507, 167] width 469 height 41
type input "Pineapple EXP CORP"
type input "[PHONE_NUMBER]"
type input "[STREET_ADDRESS][PERSON_NAME]"
type input "[GEOGRAPHIC_DATA]"
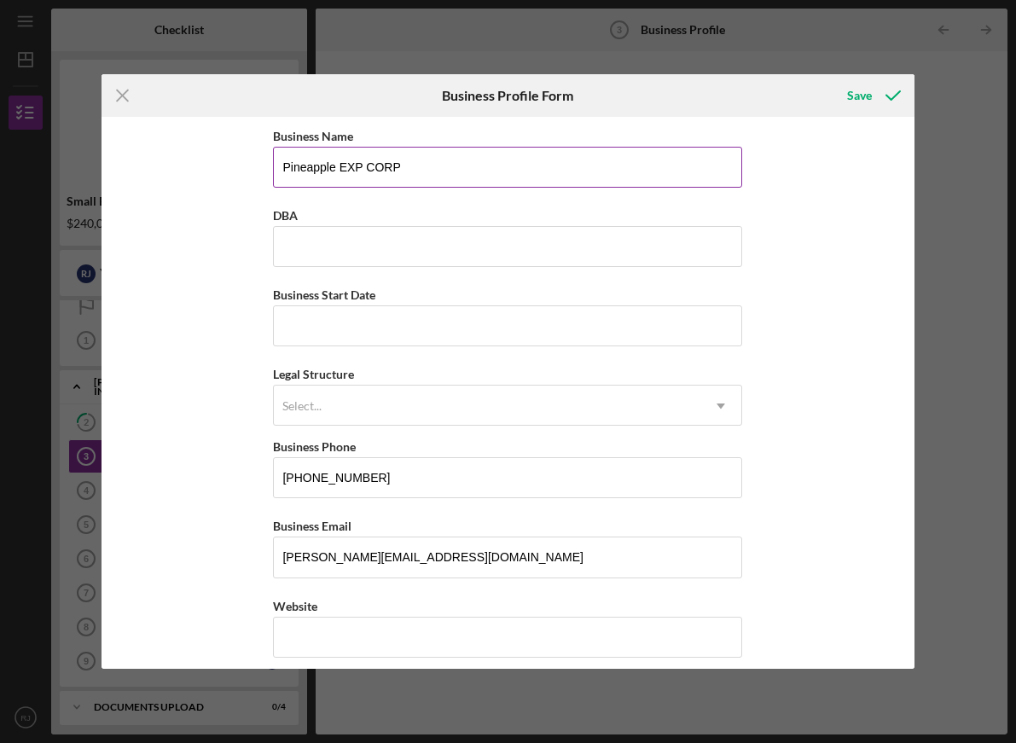
type input "96815"
type input "HI"
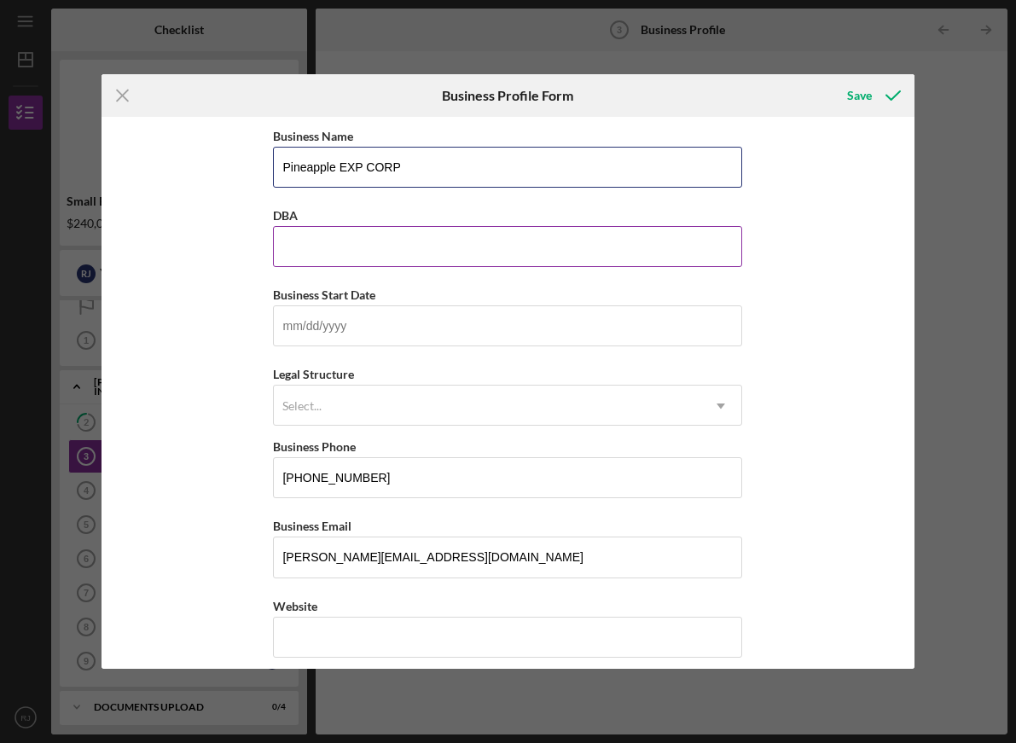
type input "[PHONE_NUMBER]"
click at [411, 250] on input "DBA" at bounding box center [507, 246] width 469 height 41
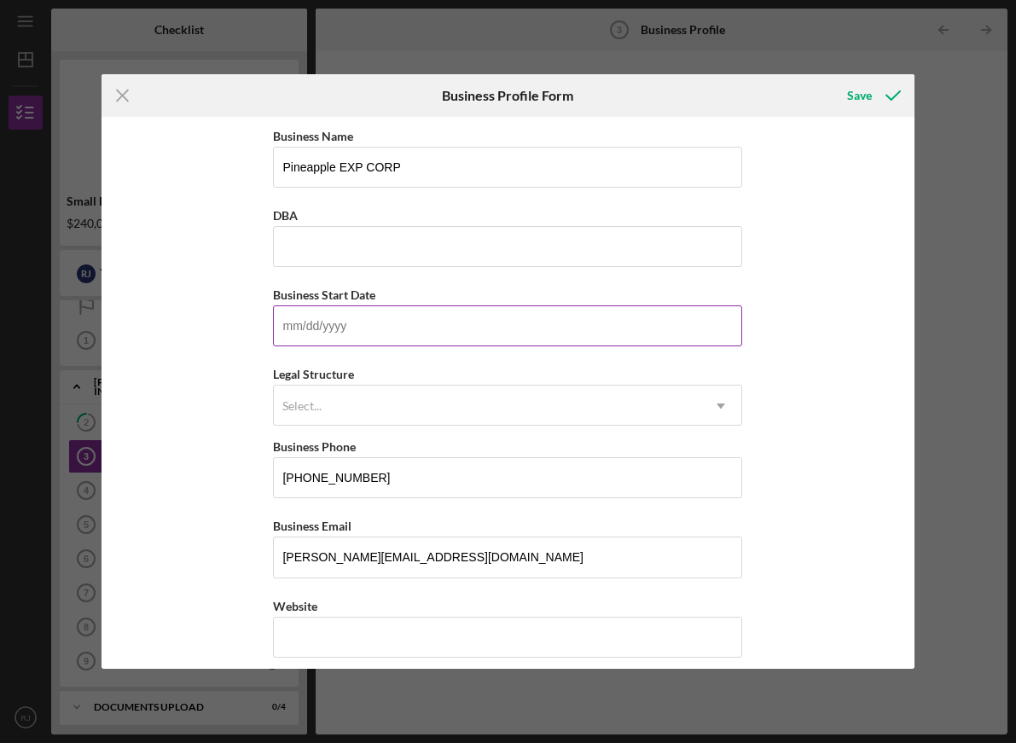
click at [423, 333] on input "Business Start Date" at bounding box center [507, 325] width 469 height 41
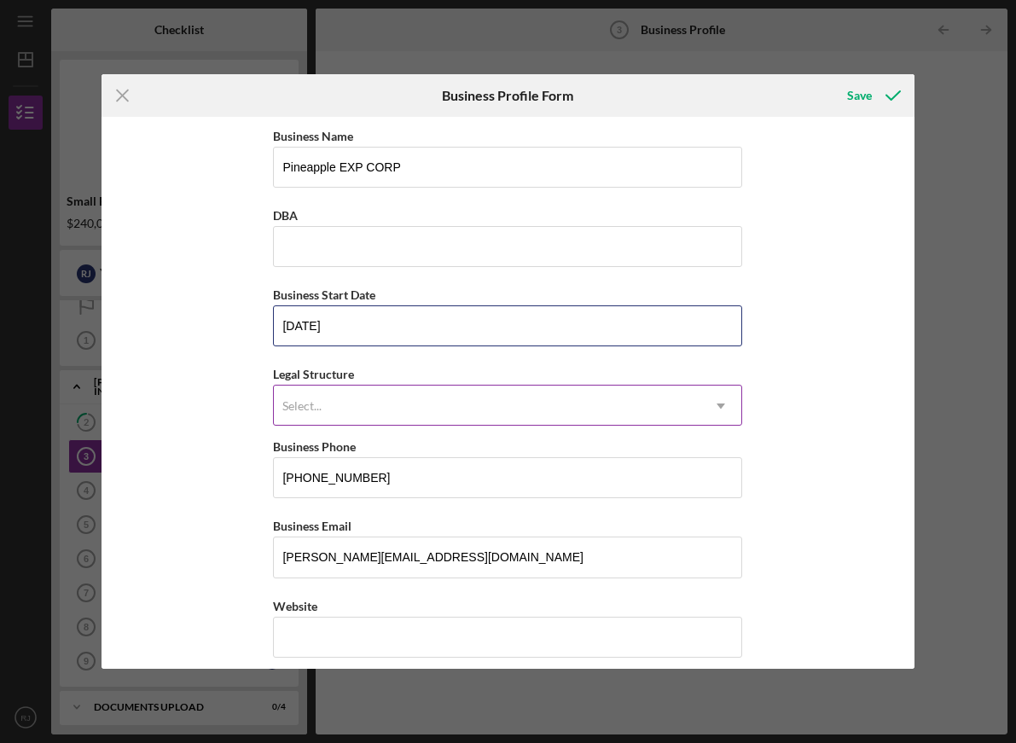
type input "[DATE]"
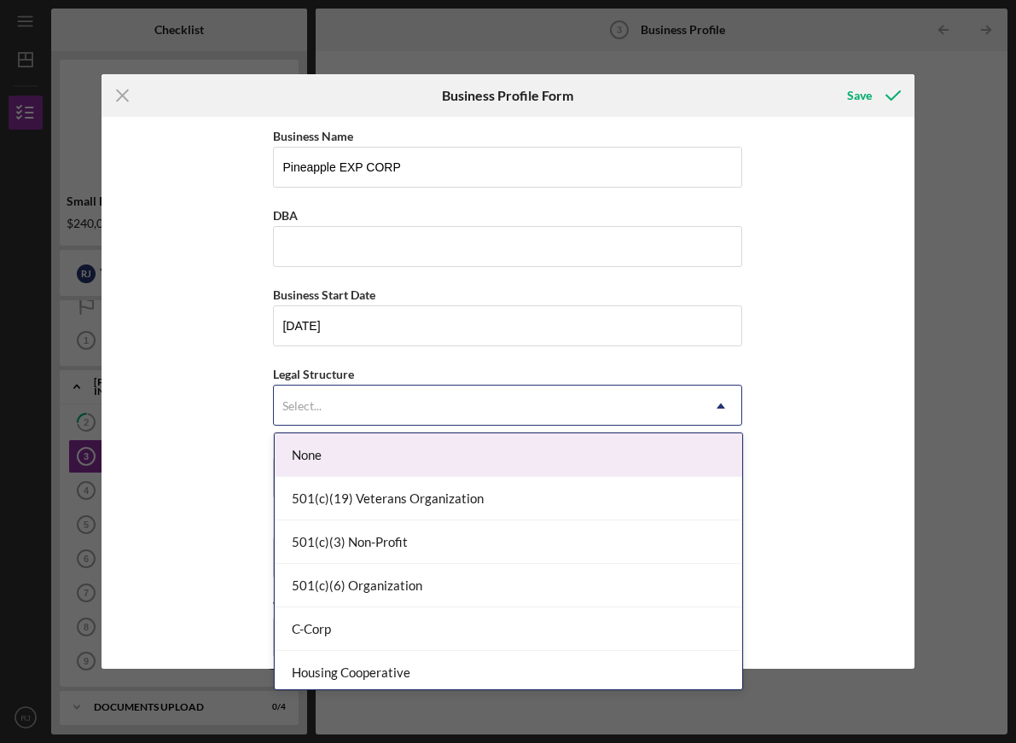
click at [400, 407] on div "Select..." at bounding box center [487, 405] width 426 height 39
click at [399, 407] on div "Select..." at bounding box center [487, 405] width 426 height 39
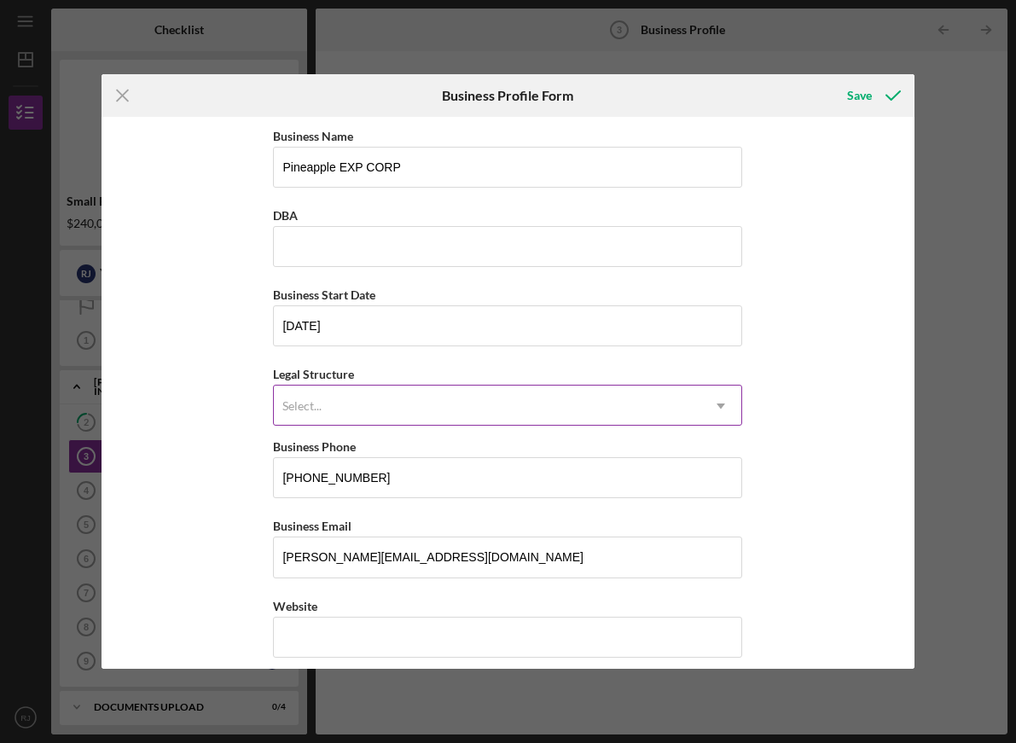
click at [399, 407] on div "Select..." at bounding box center [487, 405] width 426 height 39
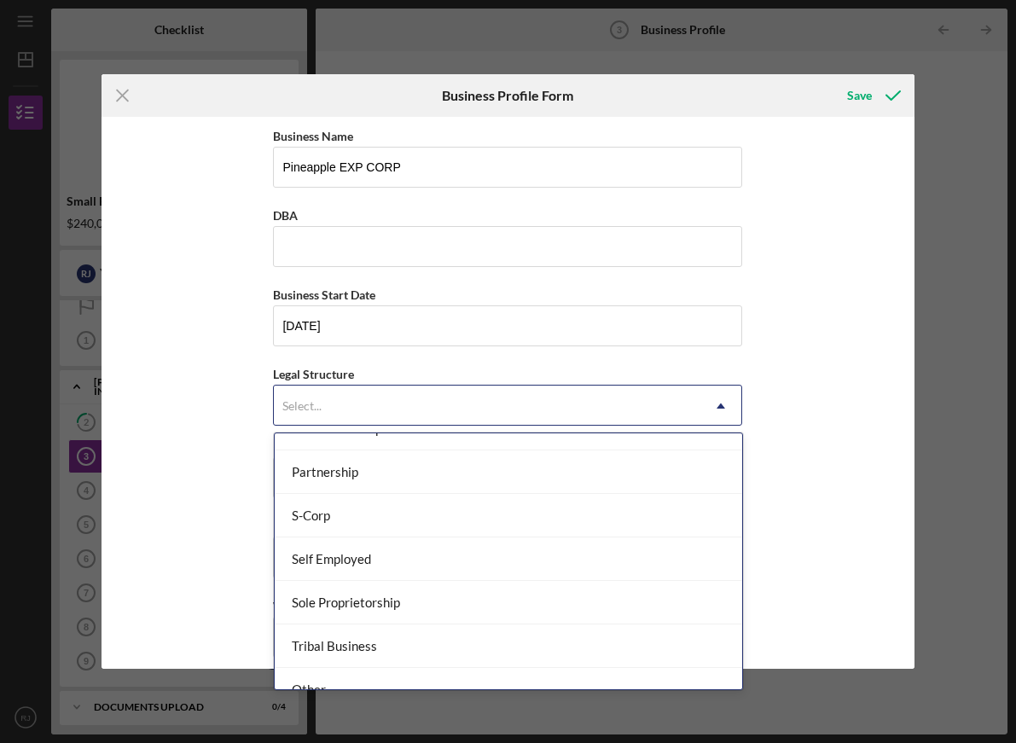
scroll to position [381, 0]
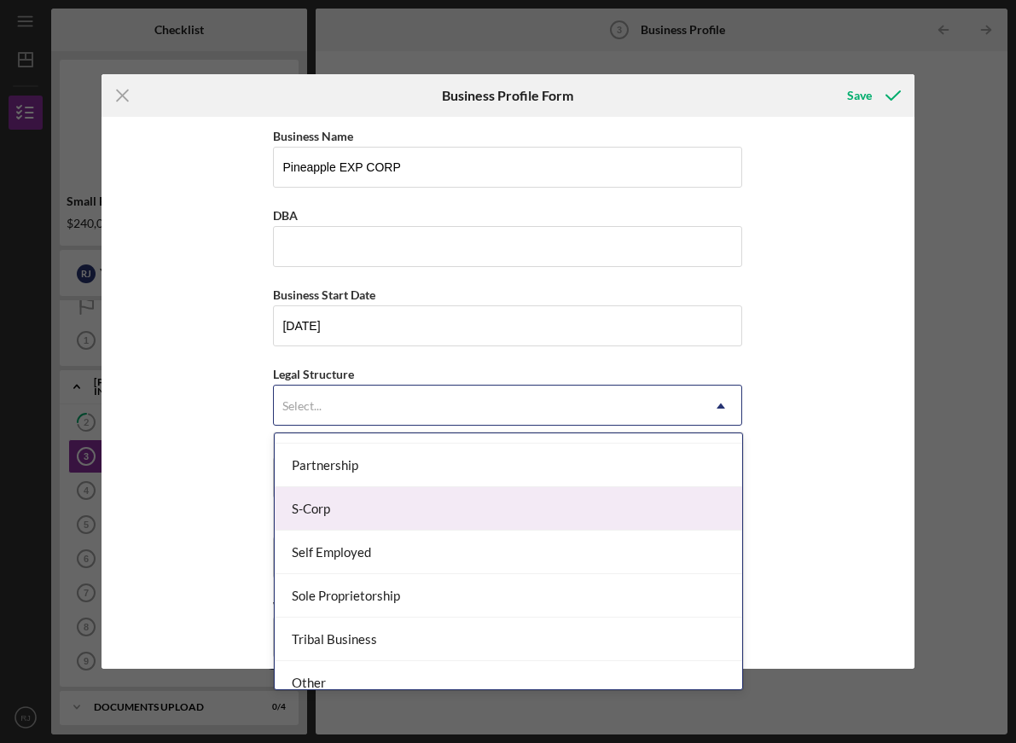
click at [462, 515] on div "S-Corp" at bounding box center [508, 508] width 467 height 43
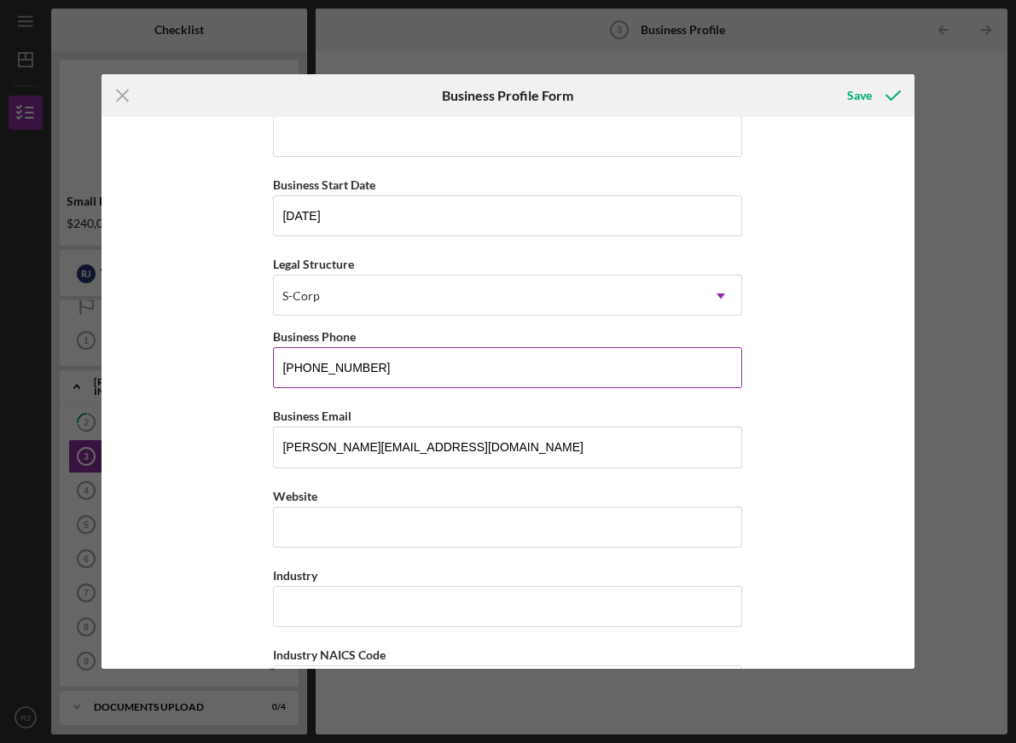
scroll to position [130, 0]
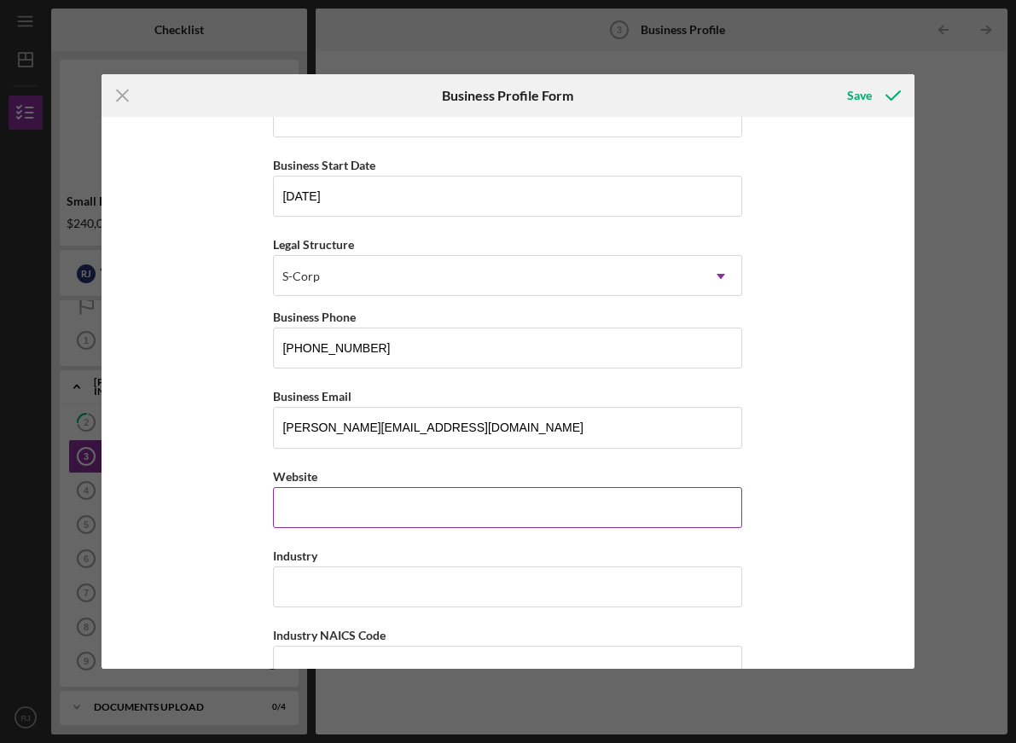
click at [415, 507] on input "Website" at bounding box center [507, 507] width 469 height 41
type input "2"
click at [422, 506] on input "Website" at bounding box center [507, 507] width 469 height 41
paste input "[DOMAIN_NAME][URL]"
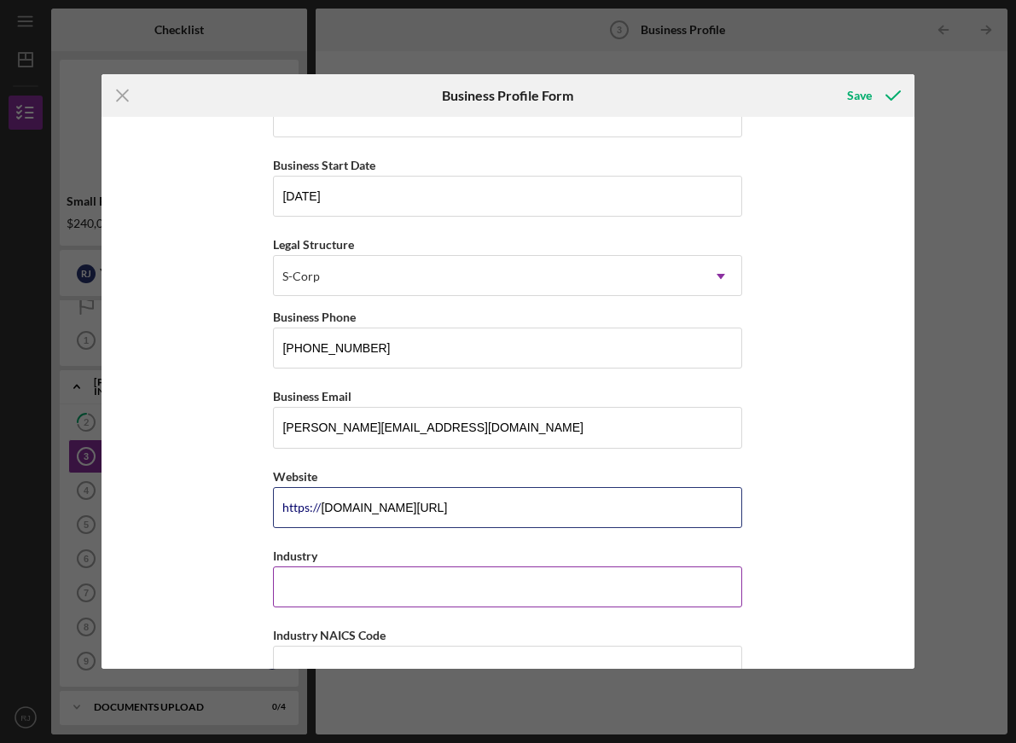
type input "[DOMAIN_NAME][URL]"
click at [438, 575] on input "Industry" at bounding box center [507, 586] width 469 height 41
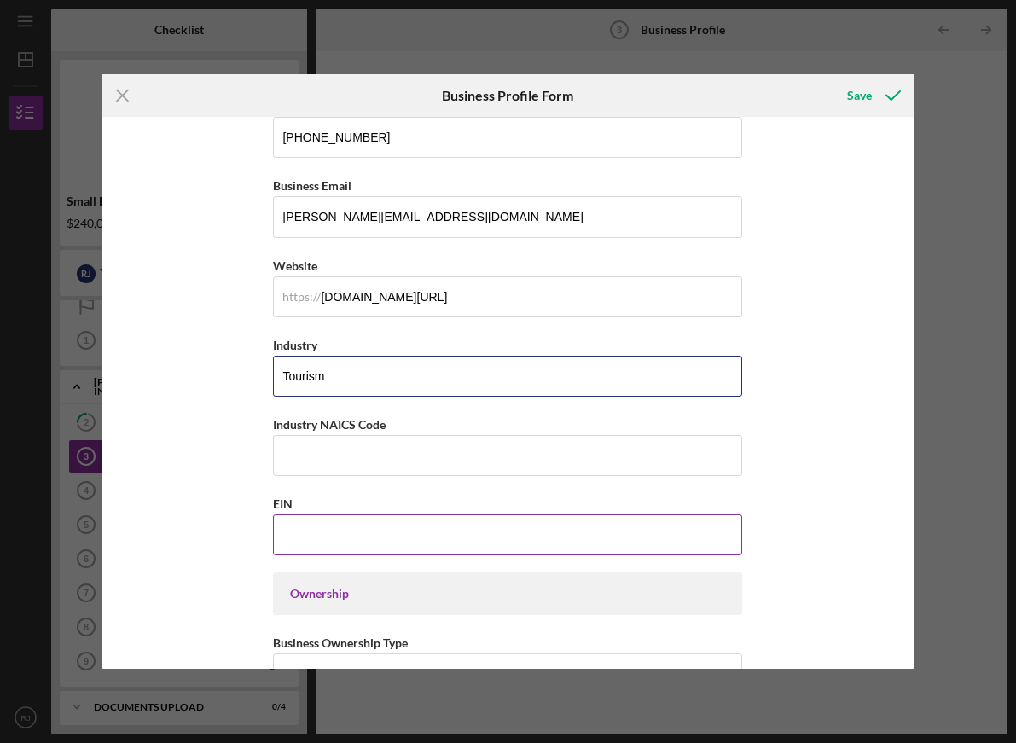
scroll to position [349, 0]
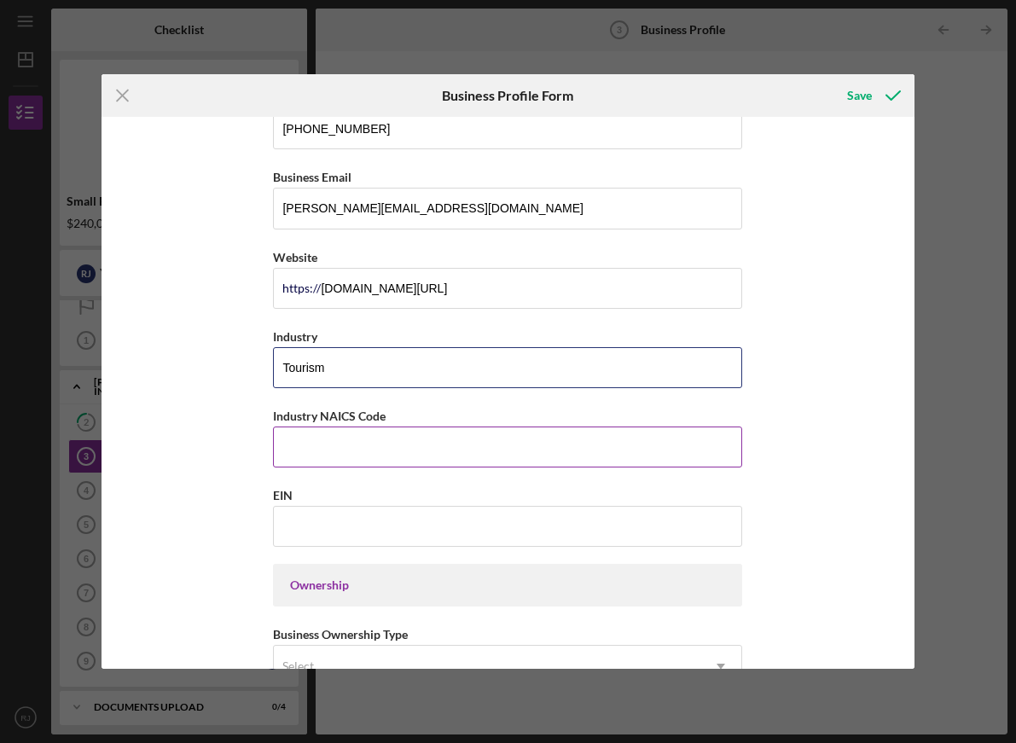
type input "Tourism"
click at [400, 450] on input "Industry NAICS Code" at bounding box center [507, 446] width 469 height 41
click at [393, 450] on input "Industry NAICS Code" at bounding box center [507, 446] width 469 height 41
paste input "561520"
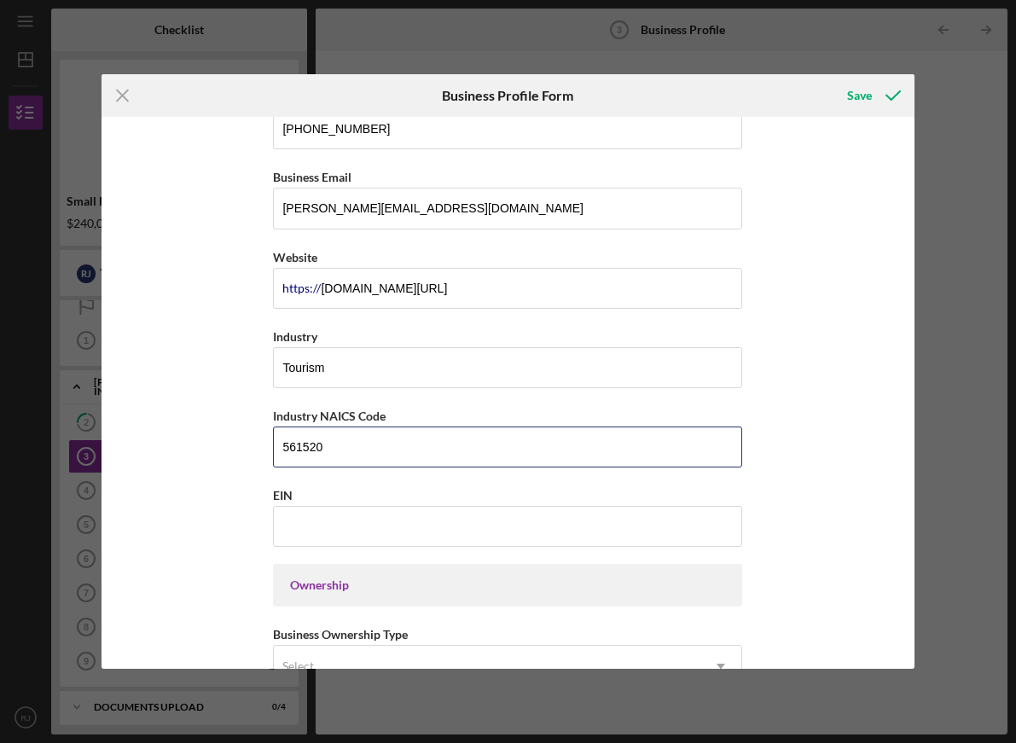
type input "561520"
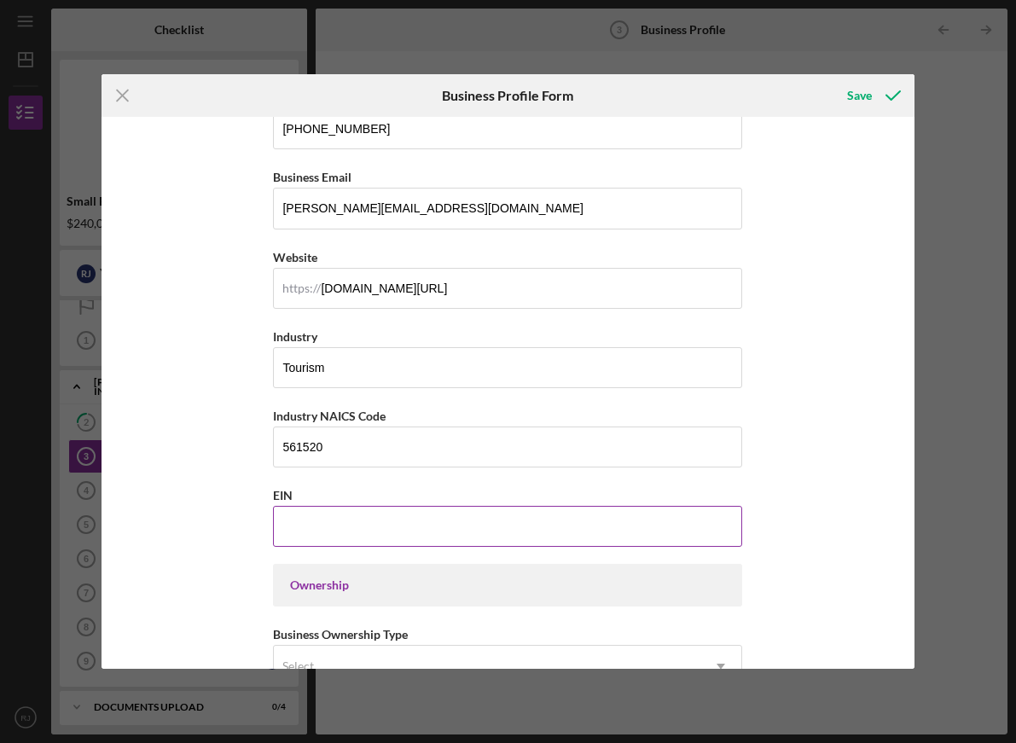
click at [353, 513] on input "EIN" at bounding box center [507, 526] width 469 height 41
paste input "[US_EMPLOYER_IDENTIFICATION_NUMBER]"
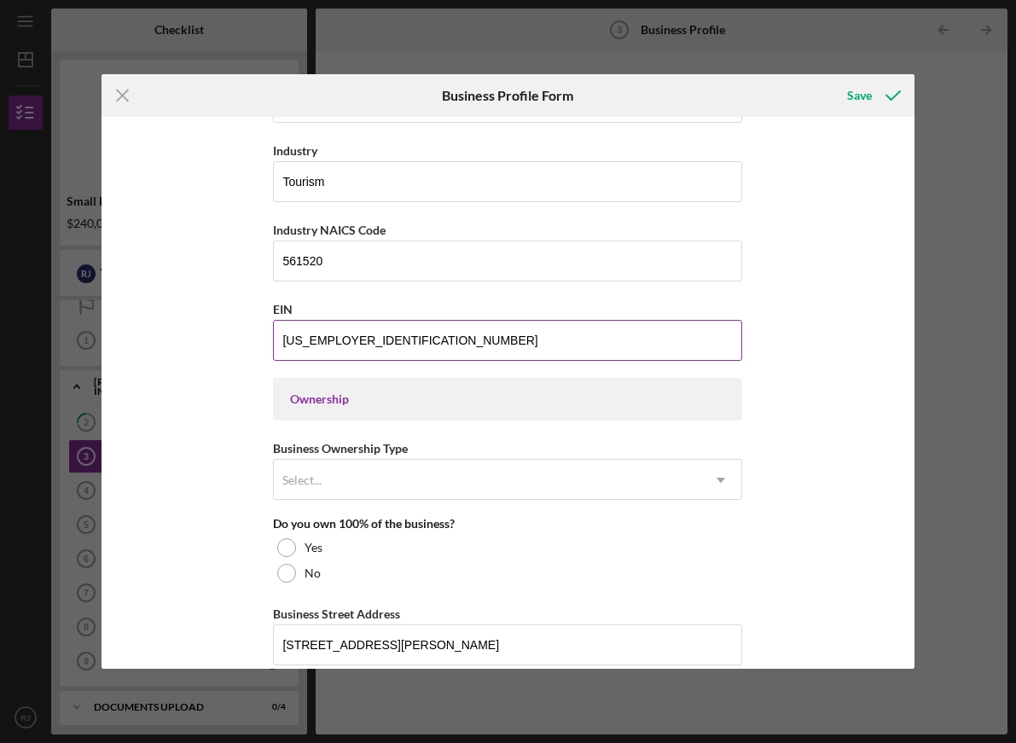
scroll to position [561, 0]
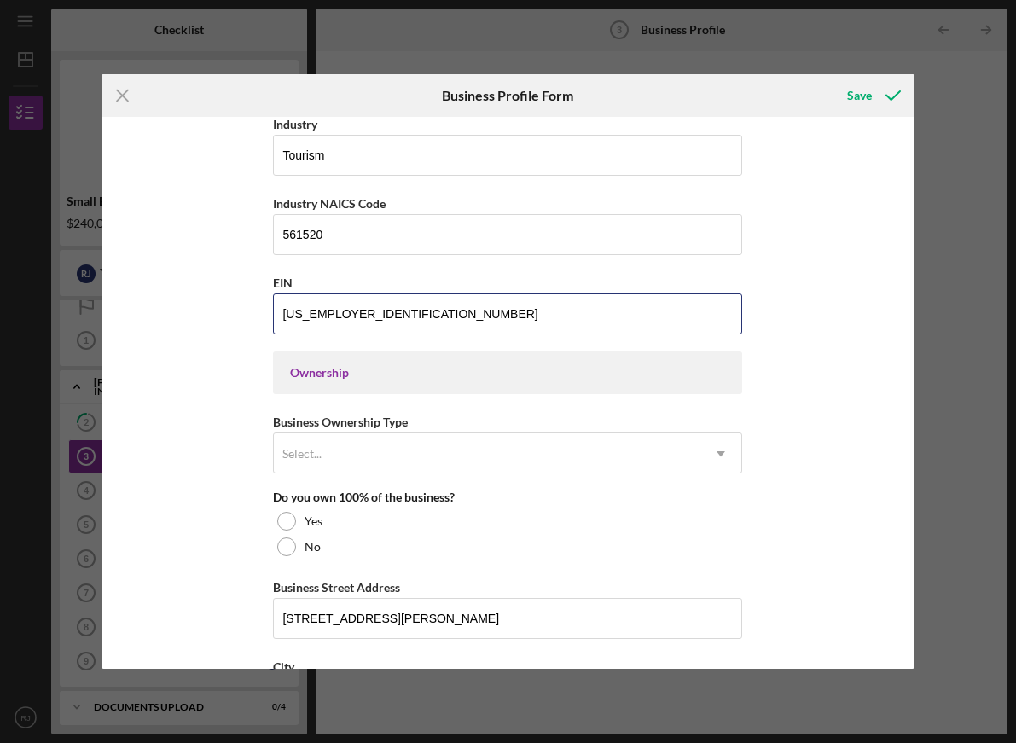
type input "[US_EMPLOYER_IDENTIFICATION_NUMBER]"
click at [408, 377] on div "Ownership" at bounding box center [507, 373] width 435 height 14
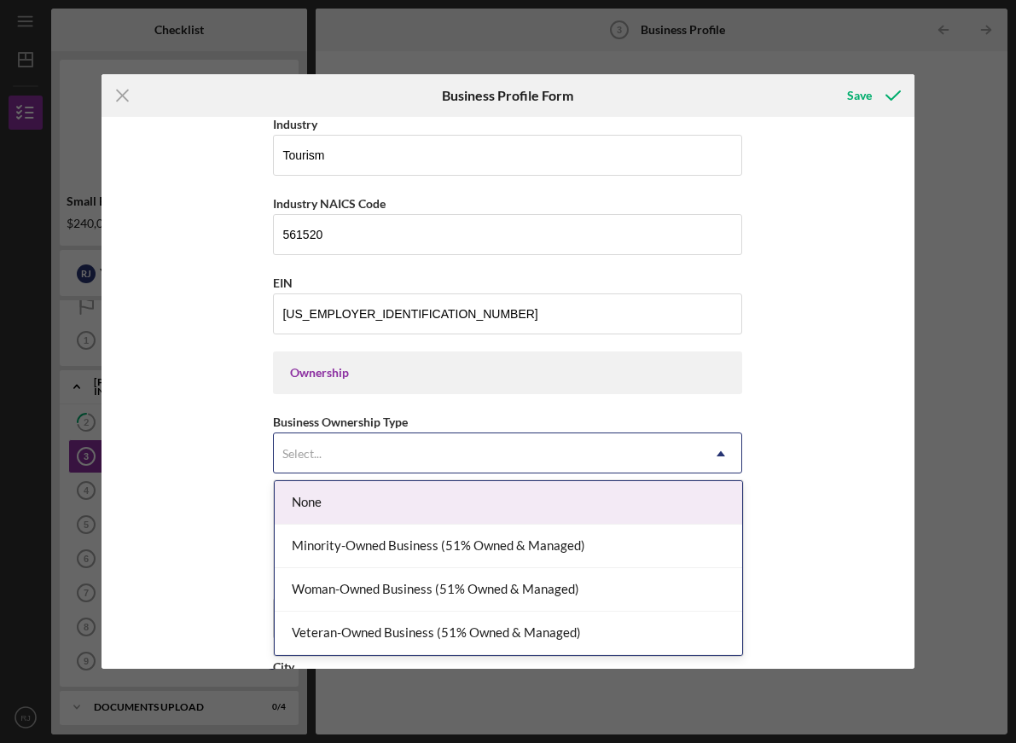
click at [365, 449] on div "Select..." at bounding box center [487, 453] width 426 height 39
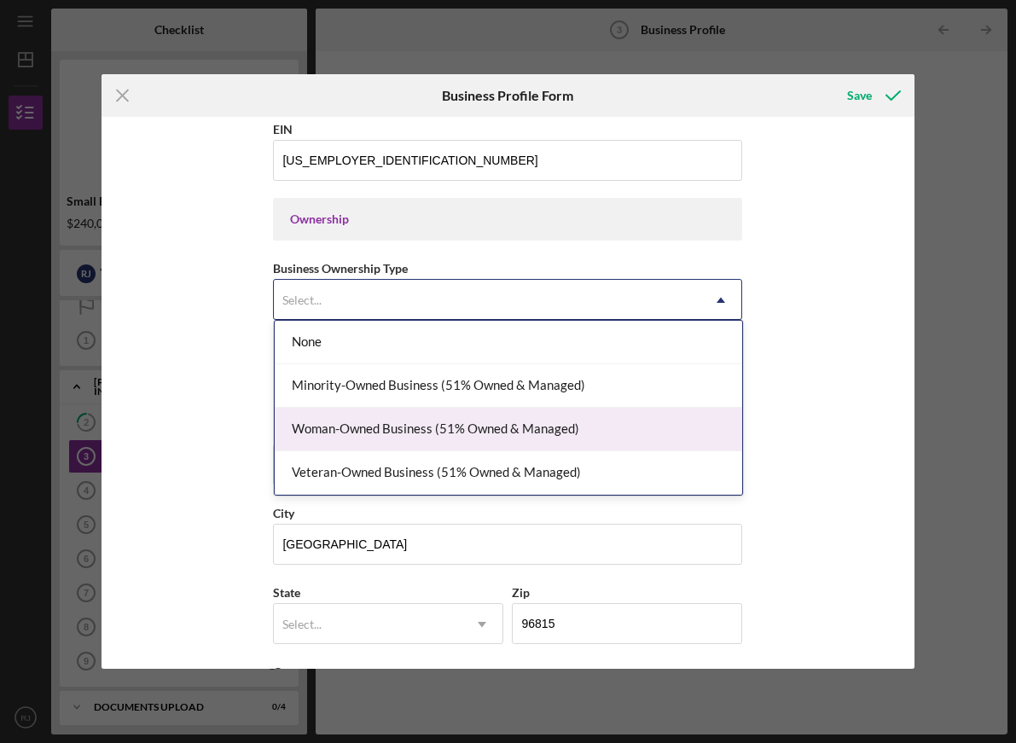
scroll to position [727, 0]
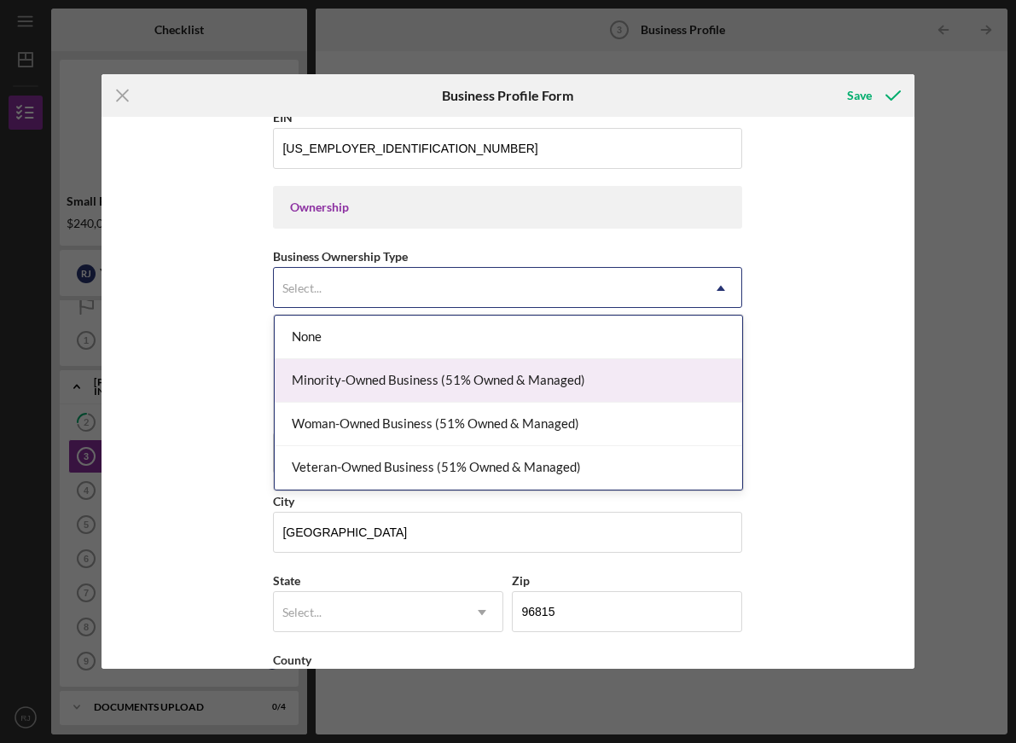
click at [386, 375] on div "Minority-Owned Business (51% Owned & Managed)" at bounding box center [508, 380] width 467 height 43
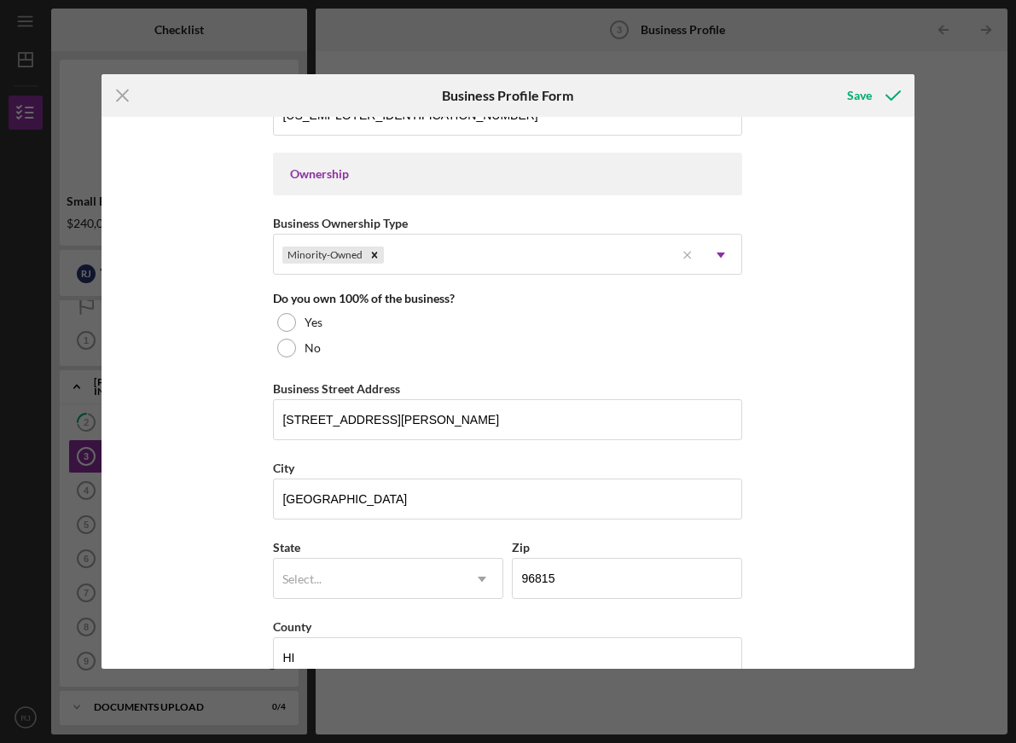
scroll to position [774, 0]
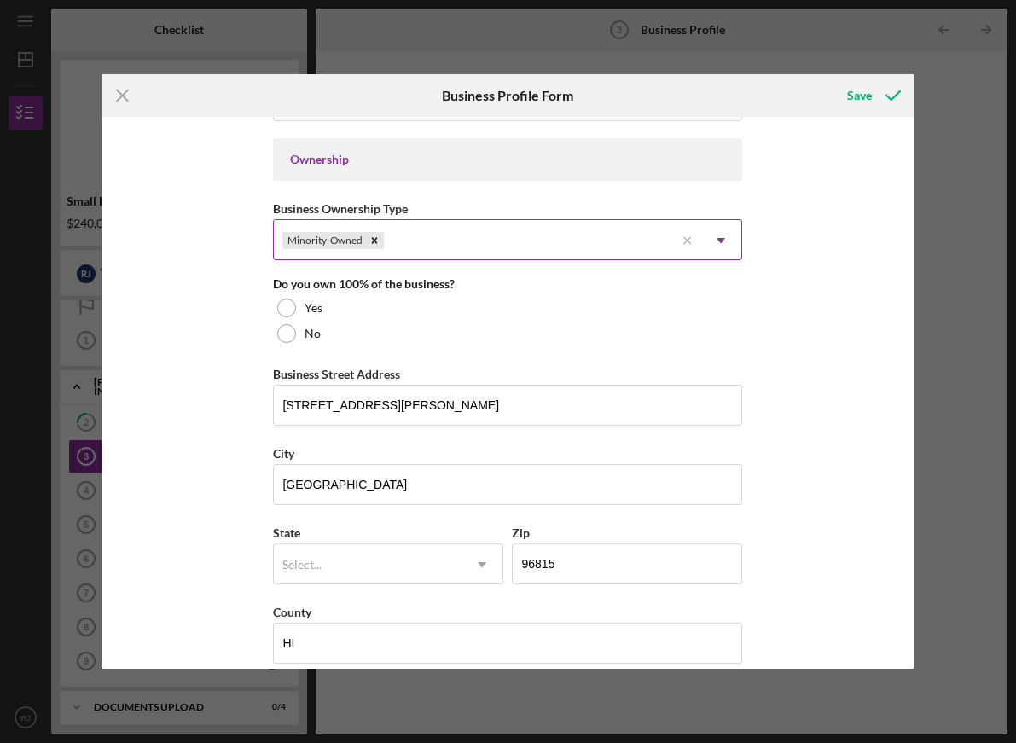
click at [727, 241] on icon "Icon/Dropdown Arrow" at bounding box center [720, 240] width 41 height 41
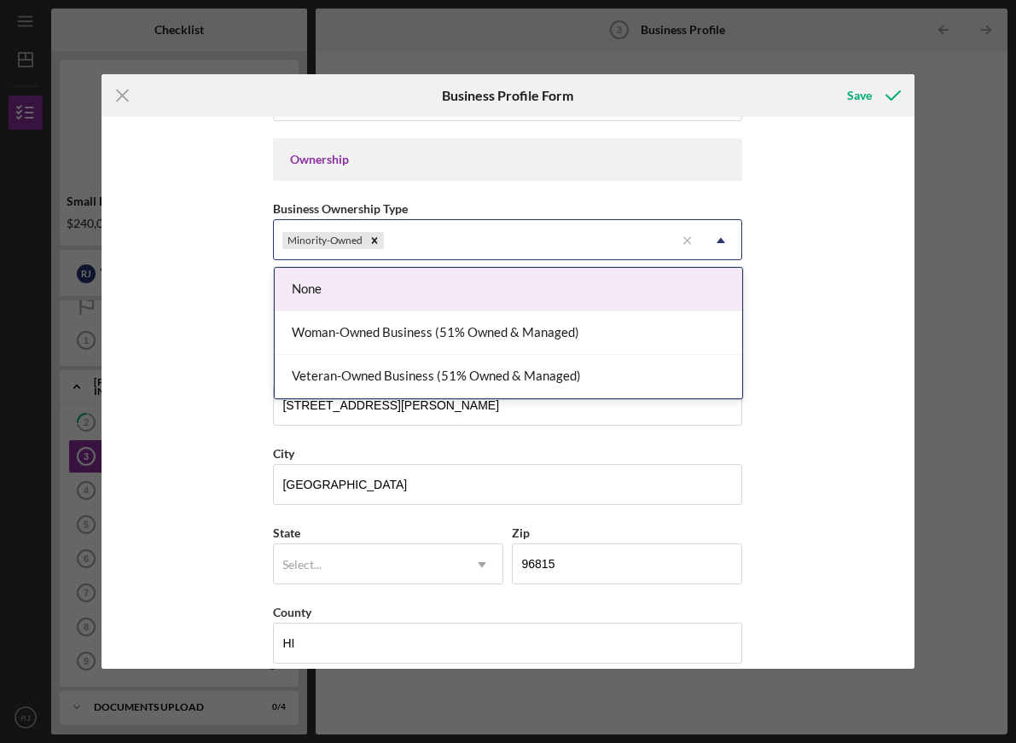
click at [775, 227] on div "Business Name Pineapple EXP CORP DBA Business Start Date [DATE] Legal Structure…" at bounding box center [507, 393] width 813 height 552
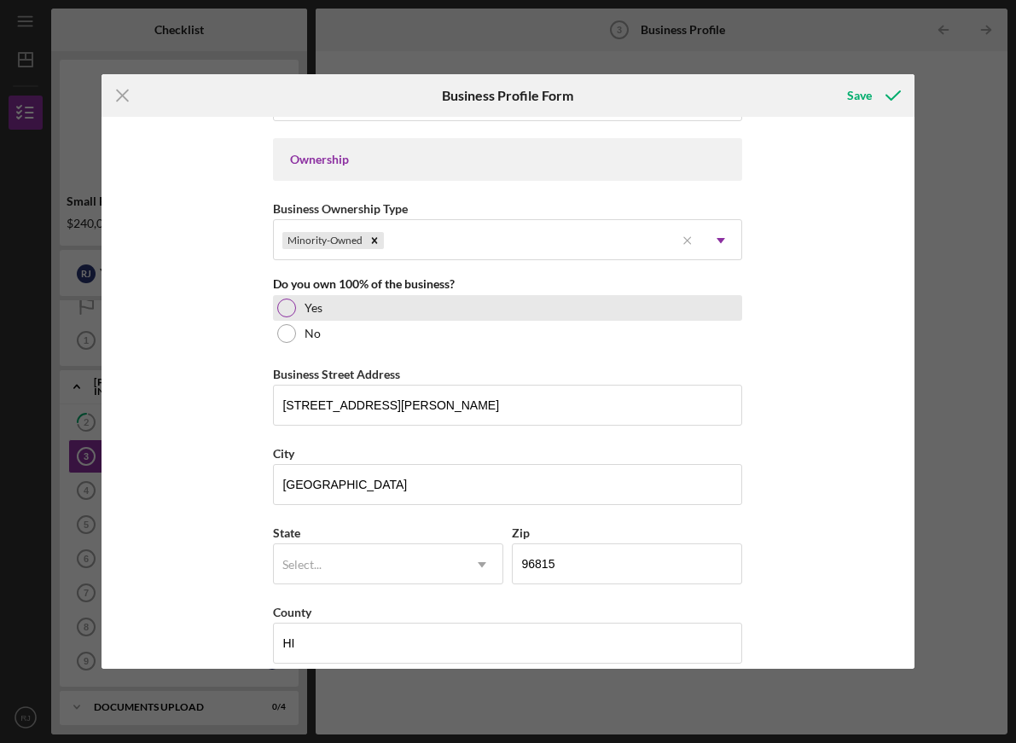
click at [294, 313] on div at bounding box center [286, 307] width 19 height 19
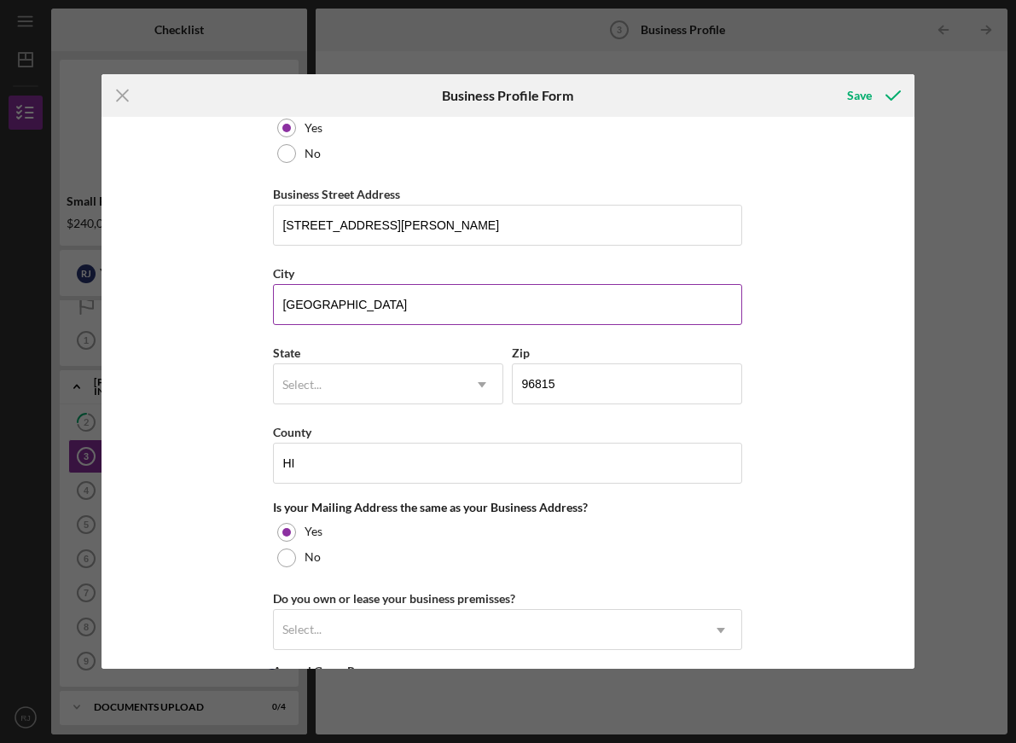
scroll to position [978, 0]
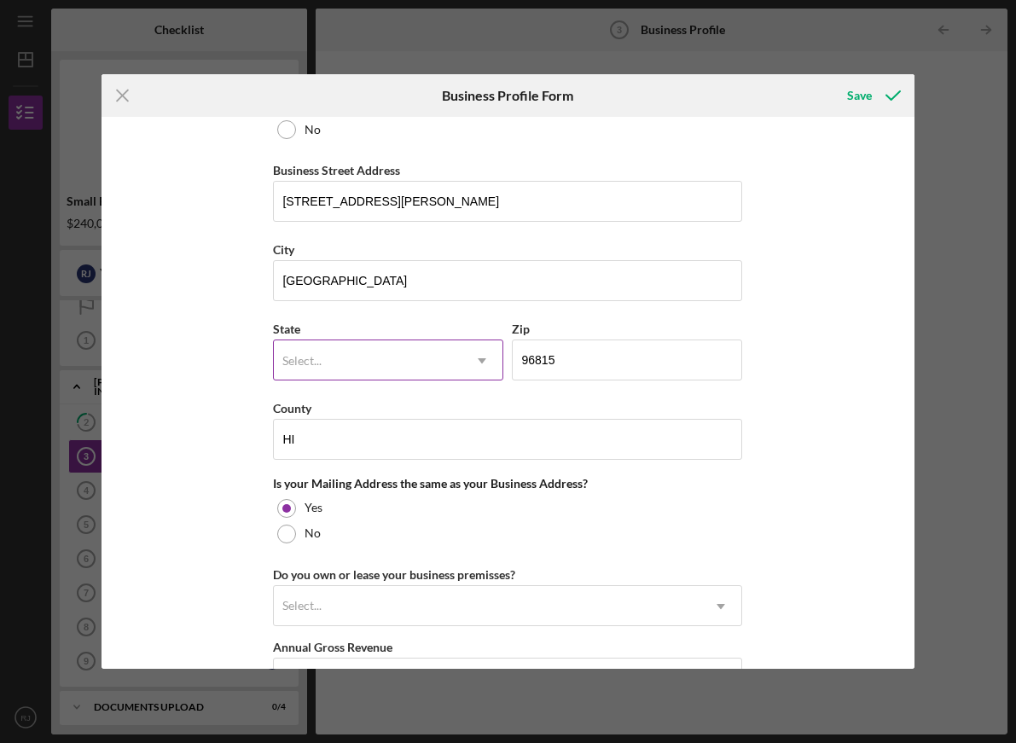
click at [321, 377] on div "Select..." at bounding box center [368, 360] width 188 height 39
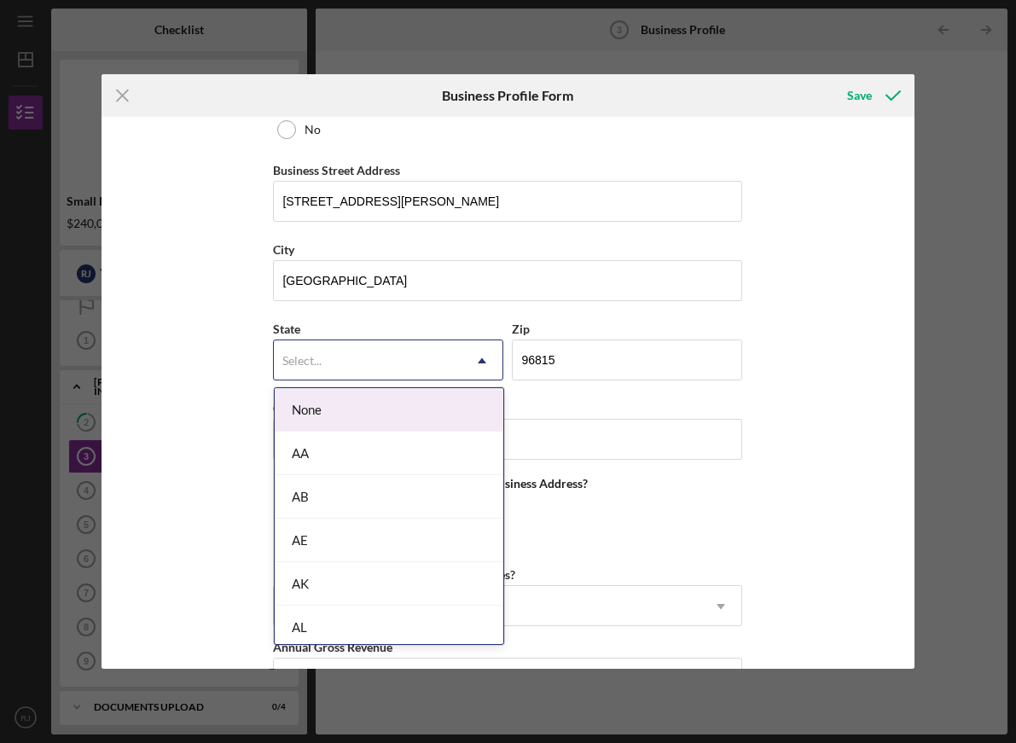
type input "h"
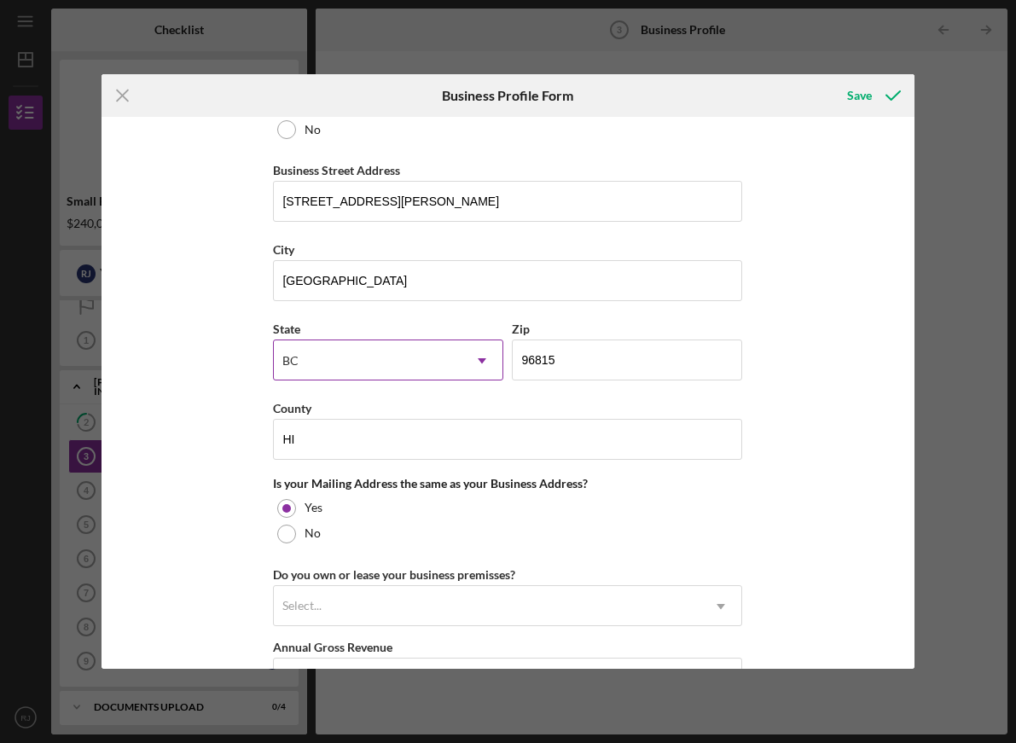
click at [321, 377] on div "BC" at bounding box center [368, 360] width 188 height 39
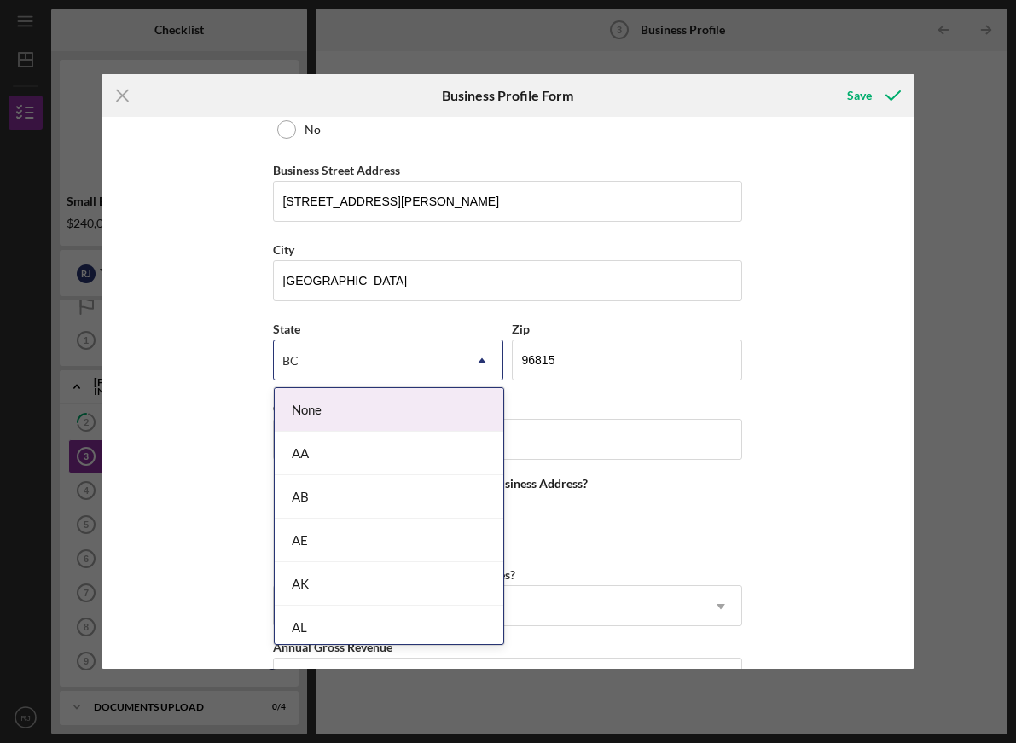
type input "h"
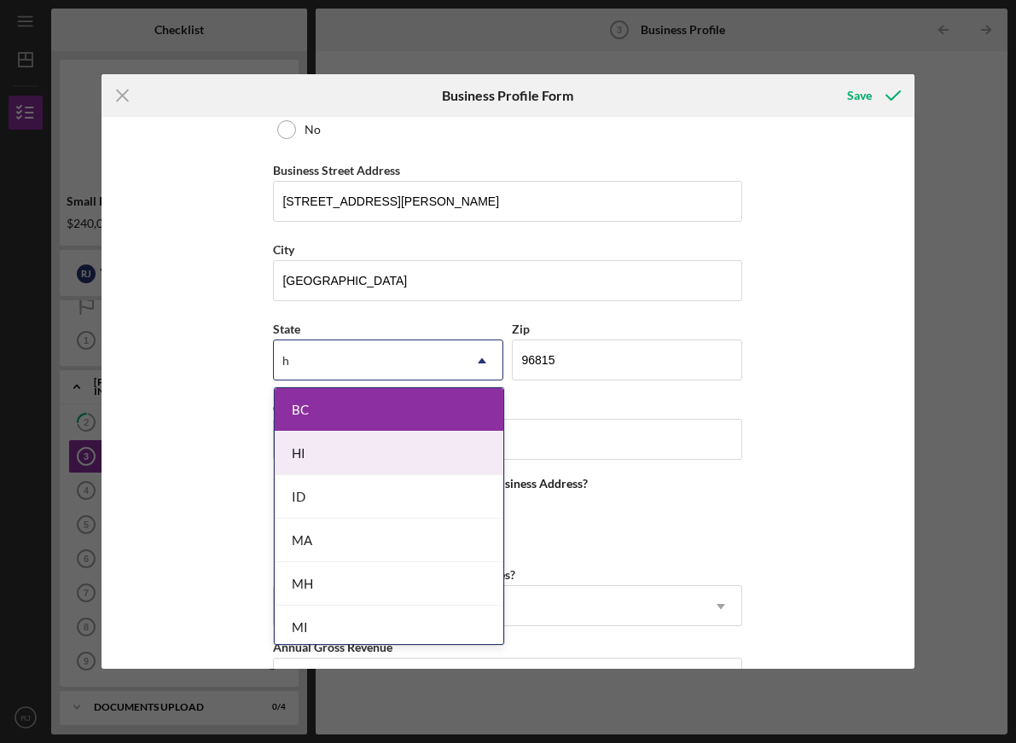
click at [340, 449] on div "HI" at bounding box center [389, 452] width 229 height 43
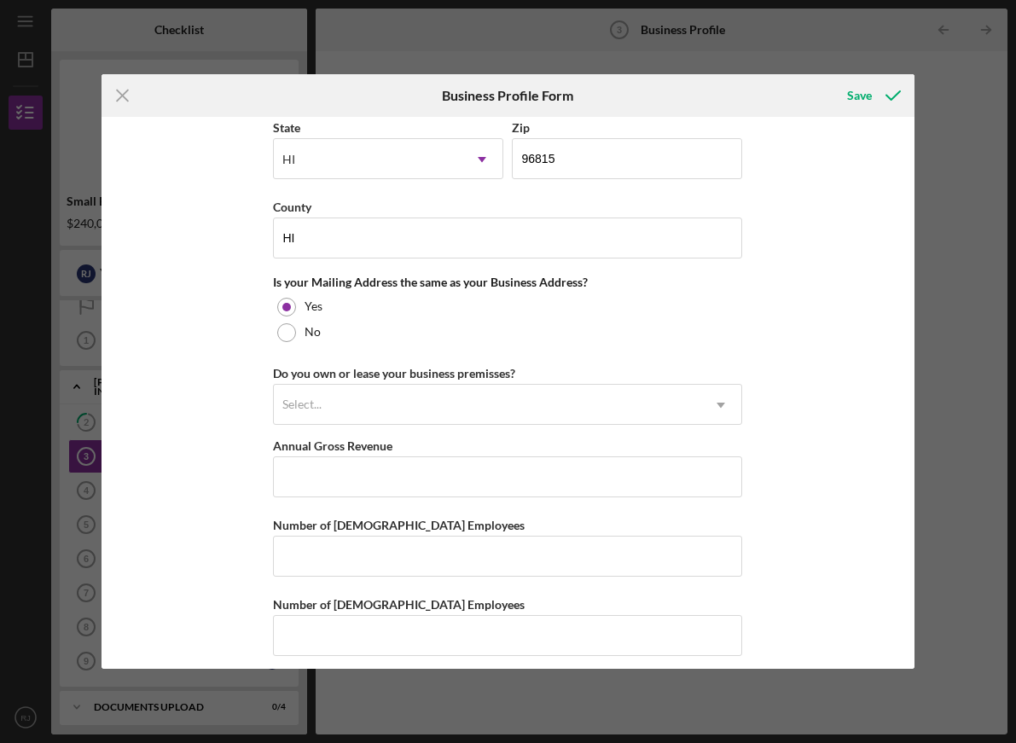
scroll to position [1192, 0]
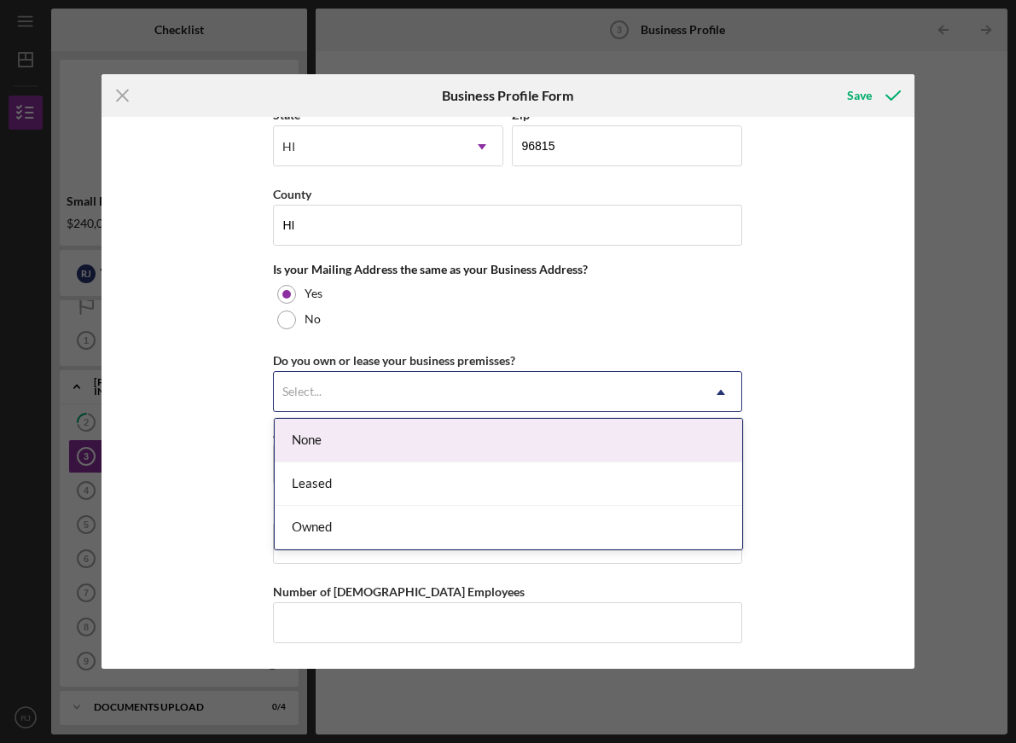
click at [350, 397] on div "Select..." at bounding box center [487, 392] width 426 height 39
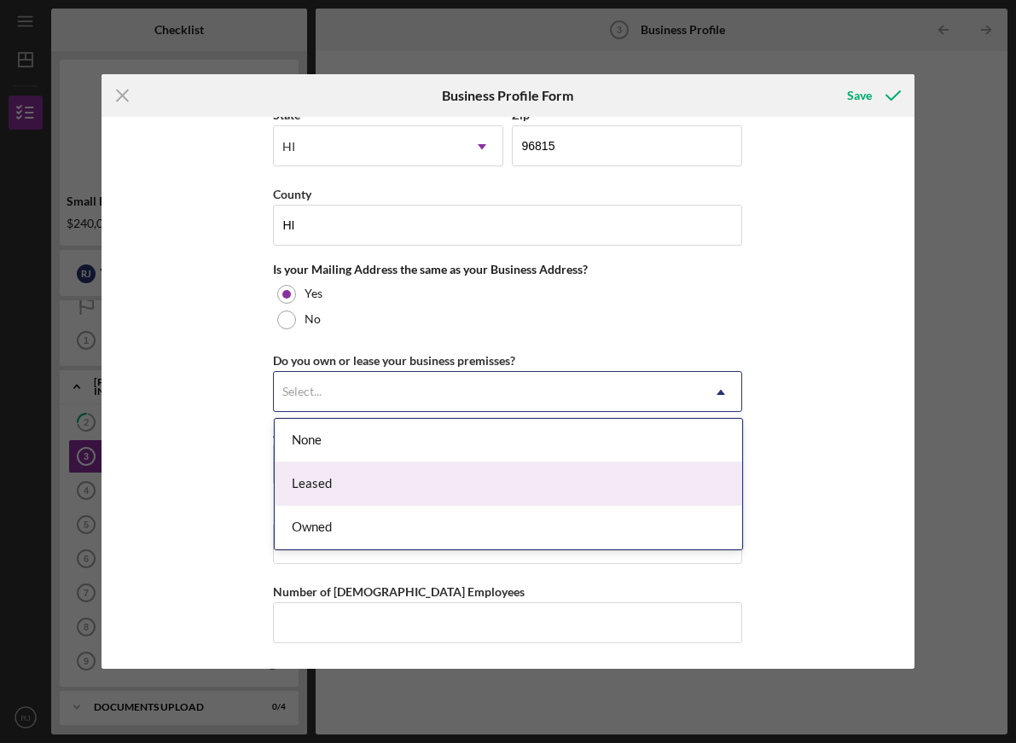
click at [336, 484] on div "Leased" at bounding box center [508, 483] width 467 height 43
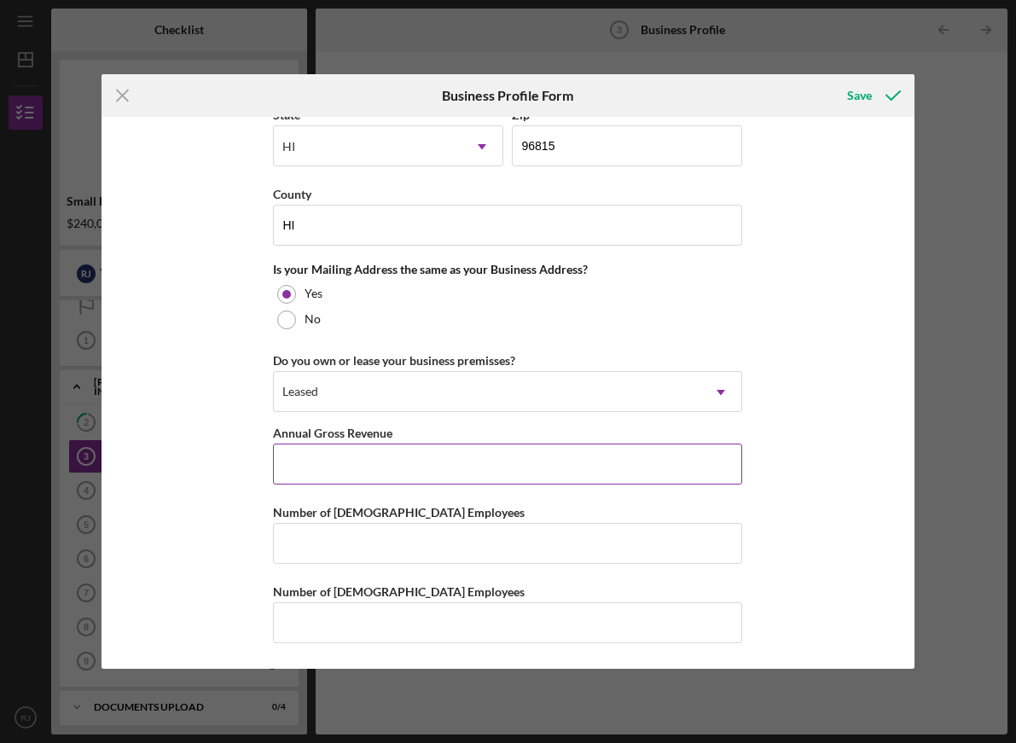
click at [388, 460] on input "Annual Gross Revenue" at bounding box center [507, 463] width 469 height 41
type input "$5"
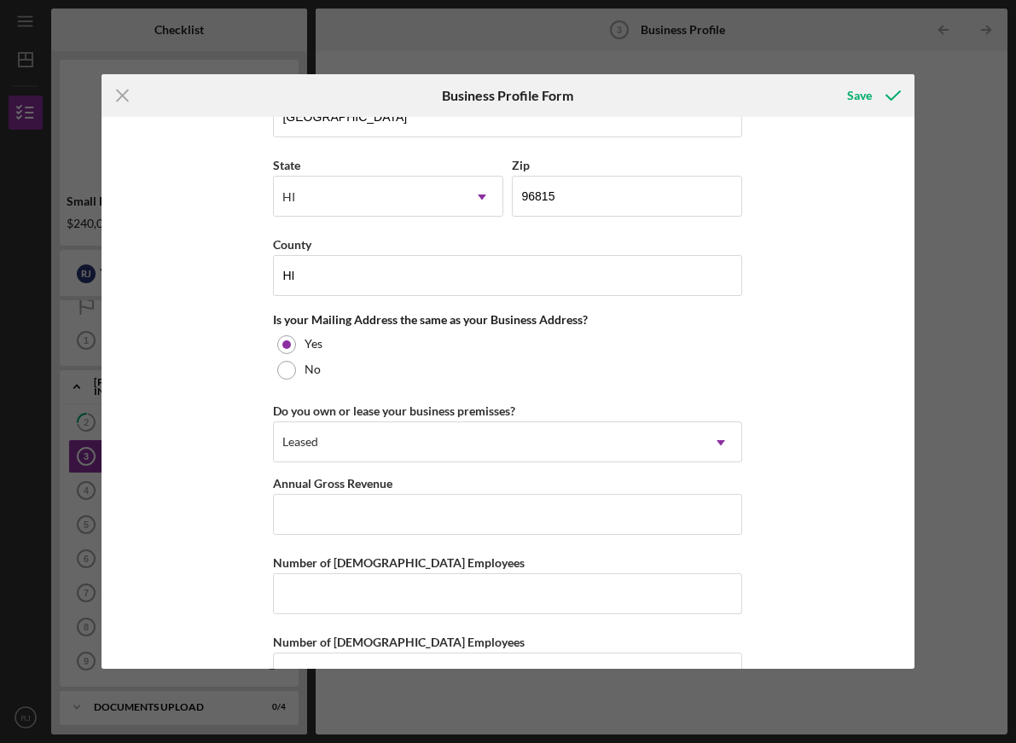
scroll to position [1171, 0]
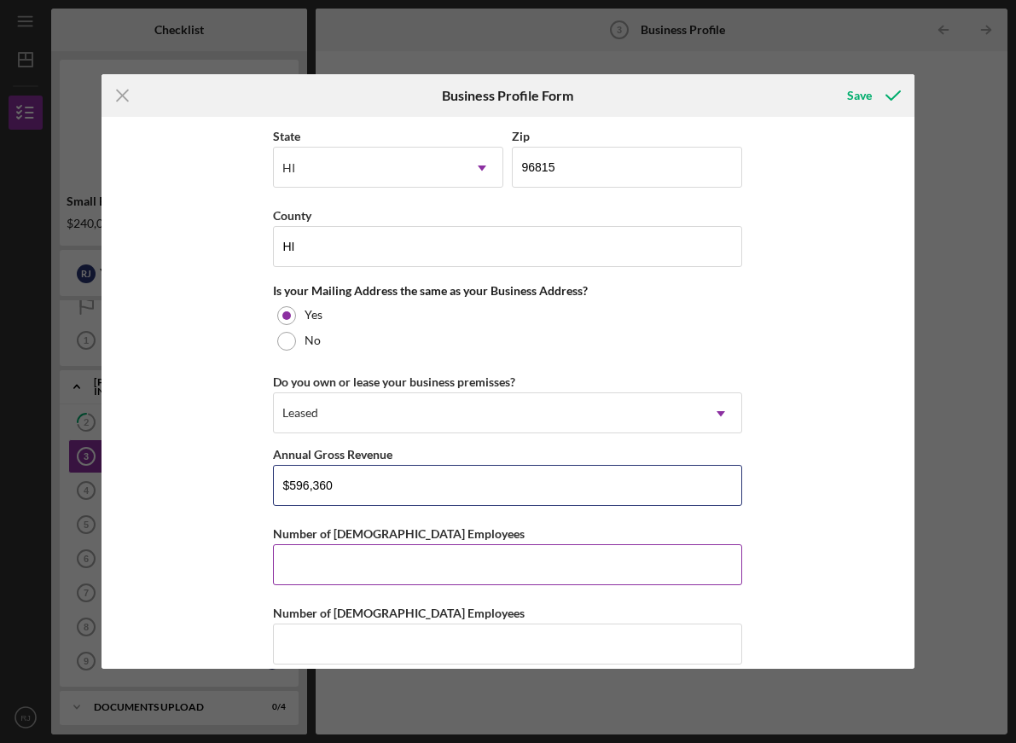
type input "$596,360"
click at [331, 570] on input "Number of [DEMOGRAPHIC_DATA] Employees" at bounding box center [507, 564] width 469 height 41
type input "2"
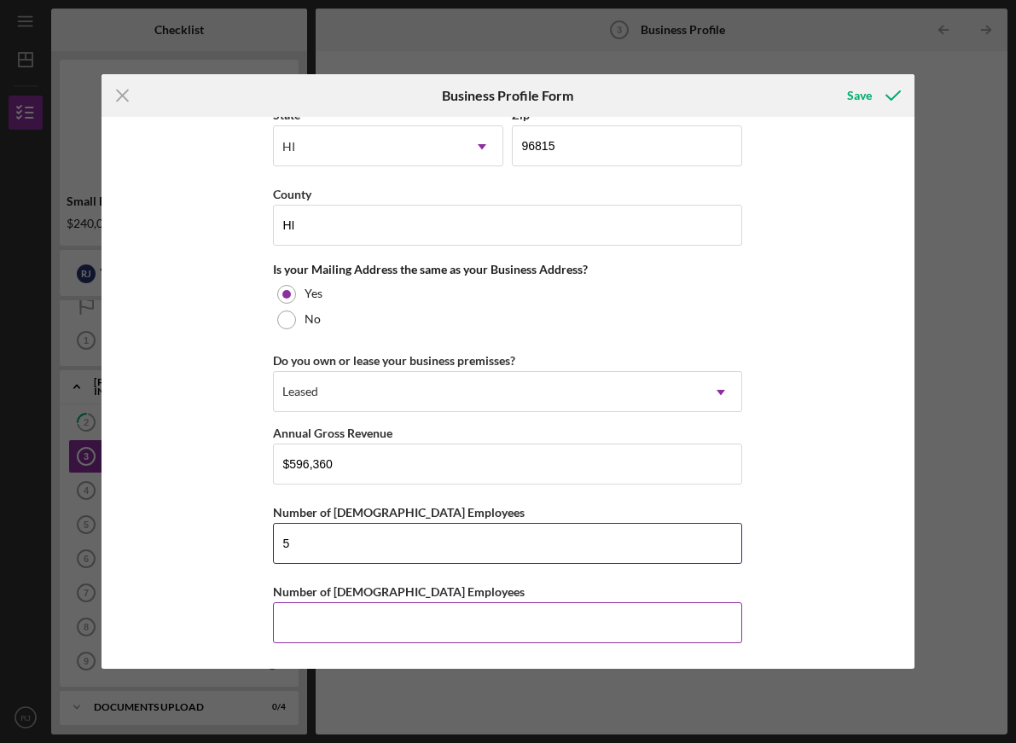
type input "5"
click at [310, 625] on input "Number of [DEMOGRAPHIC_DATA] Employees" at bounding box center [507, 622] width 469 height 41
click at [337, 542] on input "5" at bounding box center [507, 543] width 469 height 41
click at [317, 617] on input "Number of [DEMOGRAPHIC_DATA] Employees" at bounding box center [507, 622] width 469 height 41
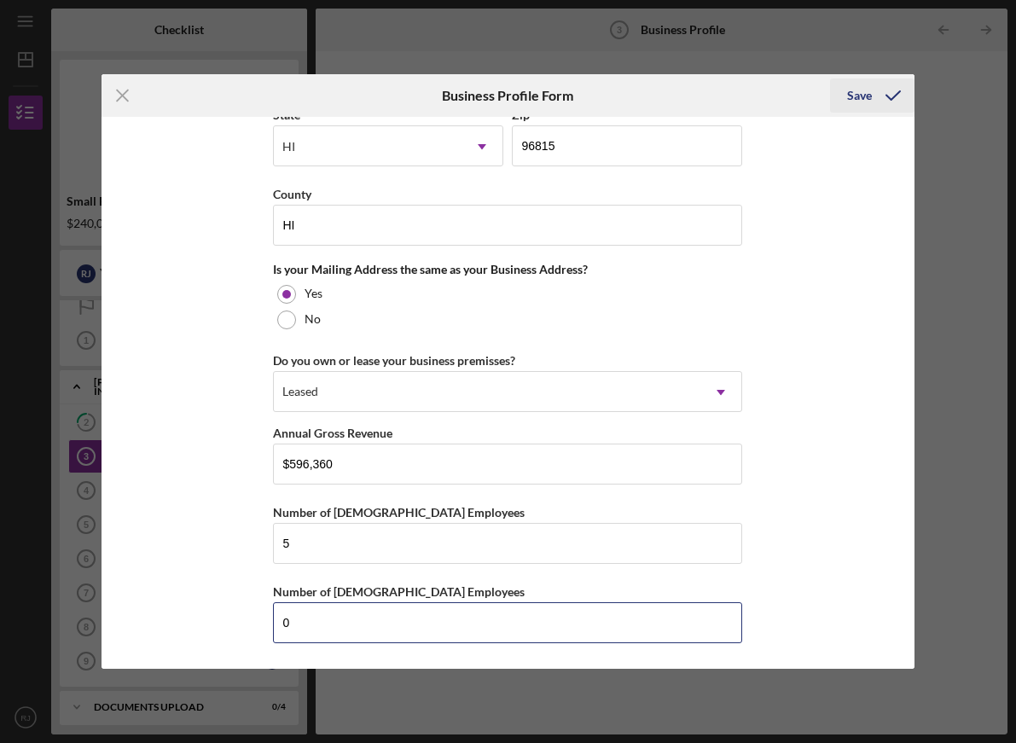
type input "0"
click at [860, 97] on div "Save" at bounding box center [859, 95] width 25 height 34
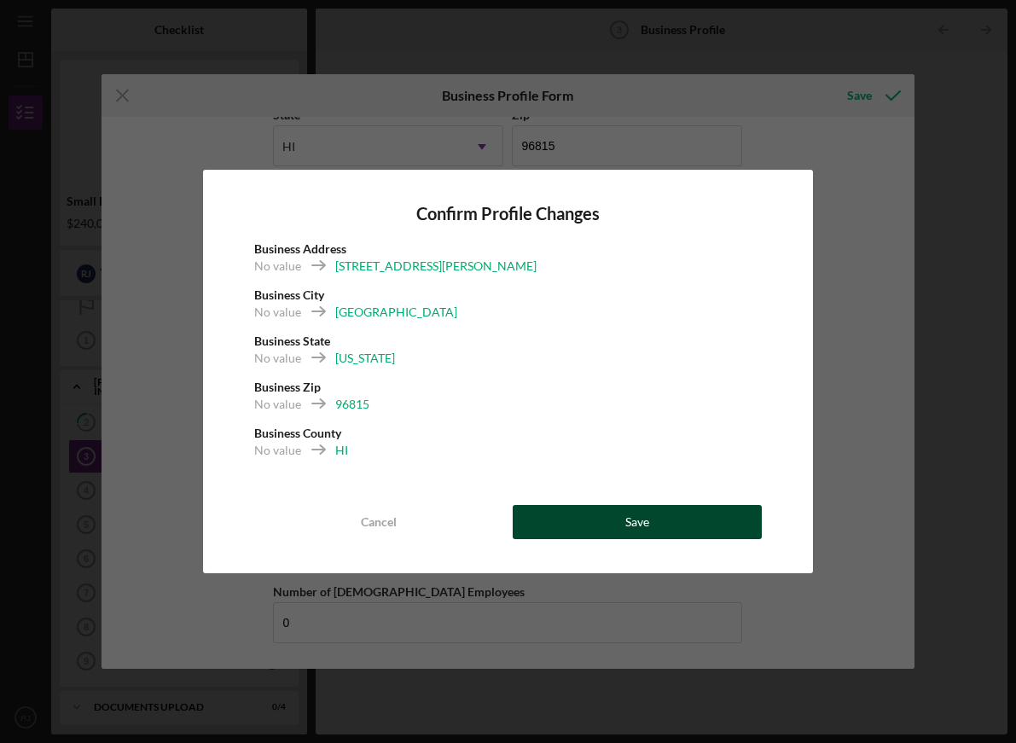
click at [617, 513] on button "Save" at bounding box center [638, 522] width 250 height 34
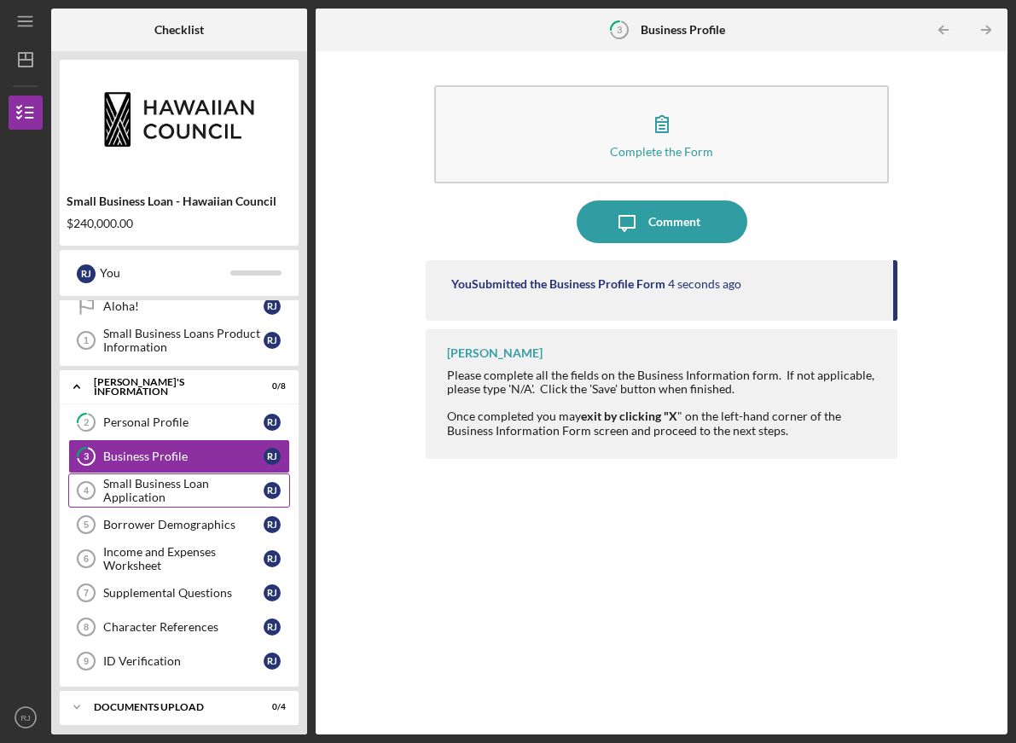
click at [182, 490] on div "Small Business Loan Application" at bounding box center [183, 490] width 160 height 27
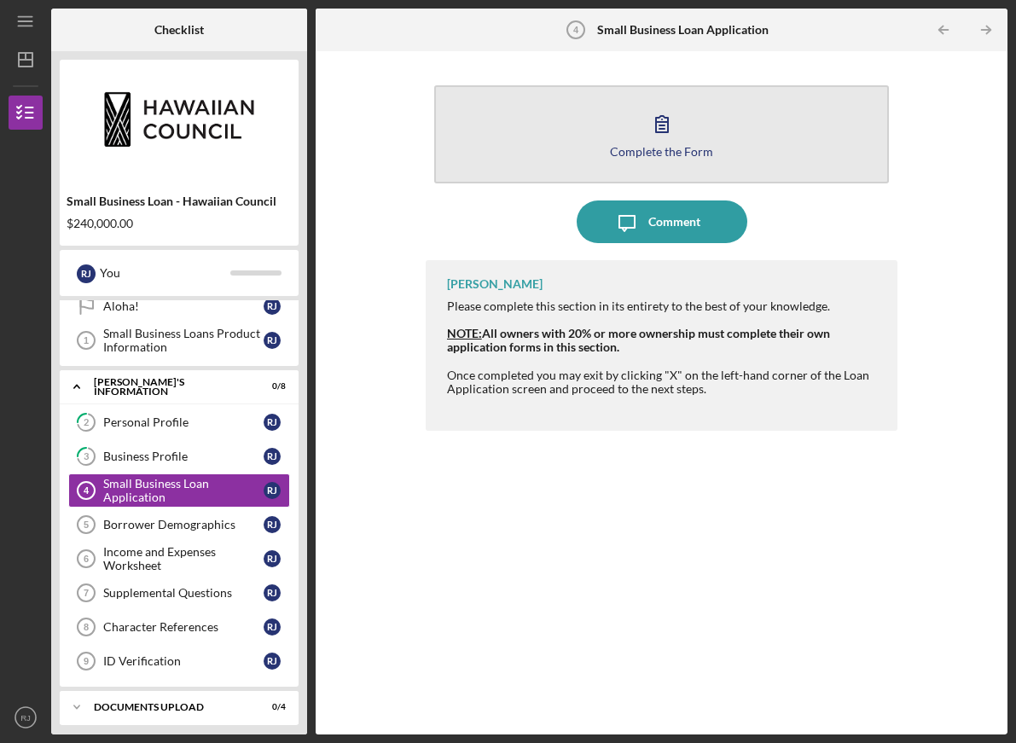
click at [622, 139] on button "Complete the Form Form" at bounding box center [661, 134] width 455 height 98
